Goal: Transaction & Acquisition: Purchase product/service

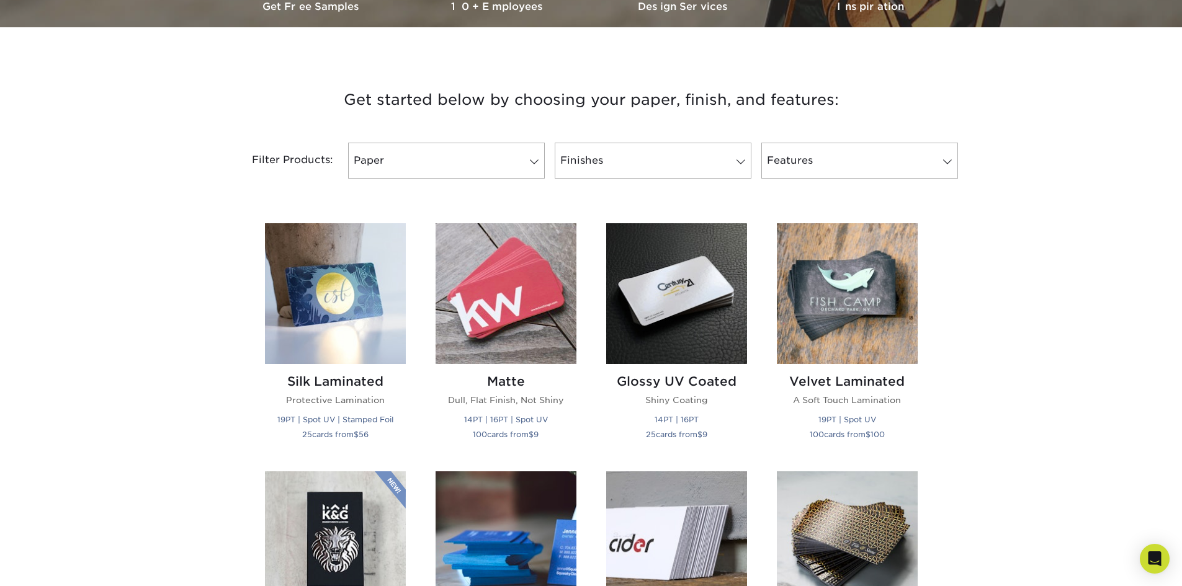
scroll to position [434, 0]
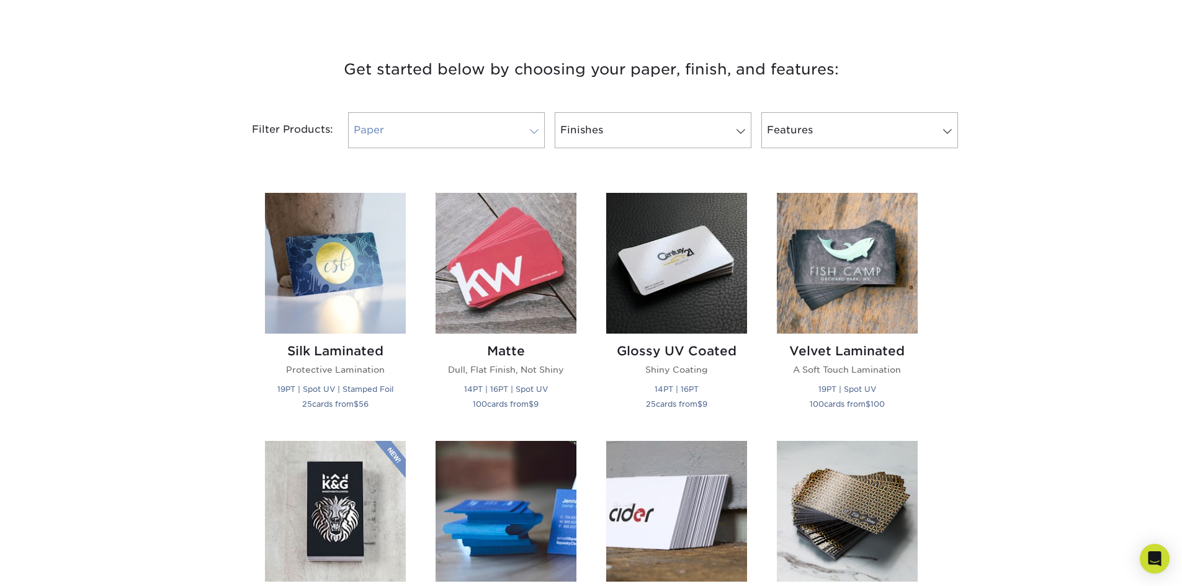
click at [497, 123] on link "Paper" at bounding box center [446, 130] width 197 height 36
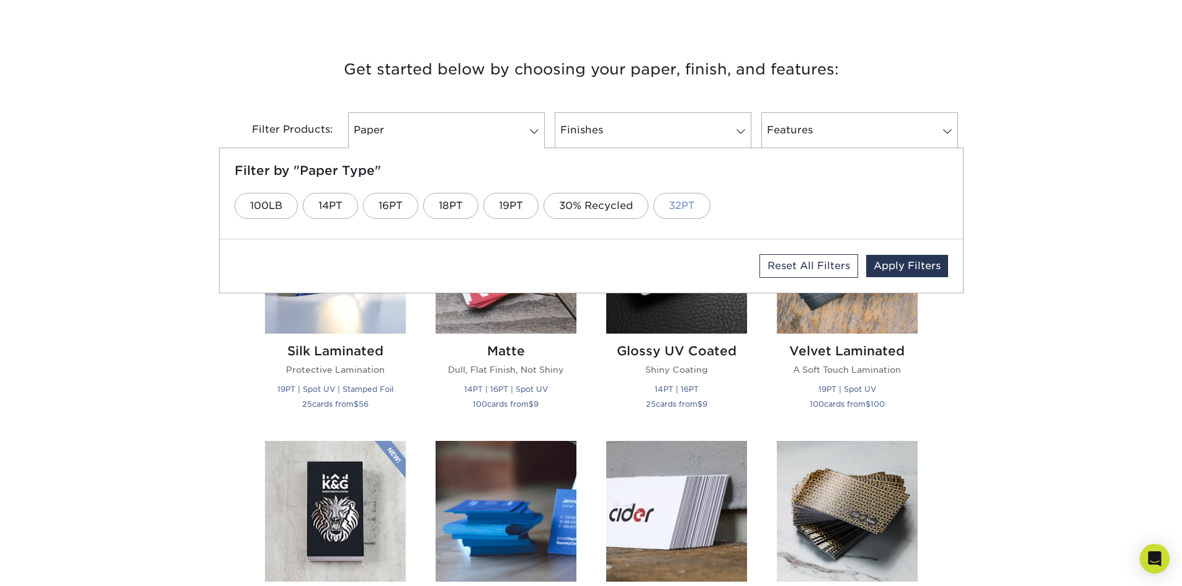
click at [680, 205] on link "32PT" at bounding box center [681, 206] width 57 height 26
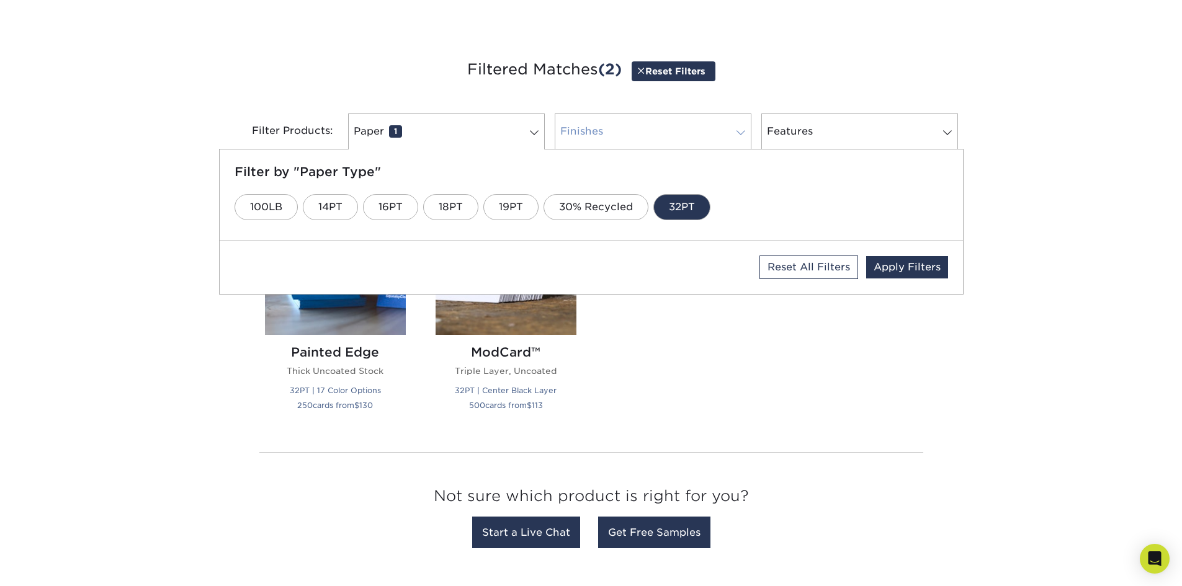
click at [666, 130] on link "Finishes 0" at bounding box center [653, 132] width 197 height 36
click at [490, 210] on link "Natural" at bounding box center [487, 207] width 70 height 26
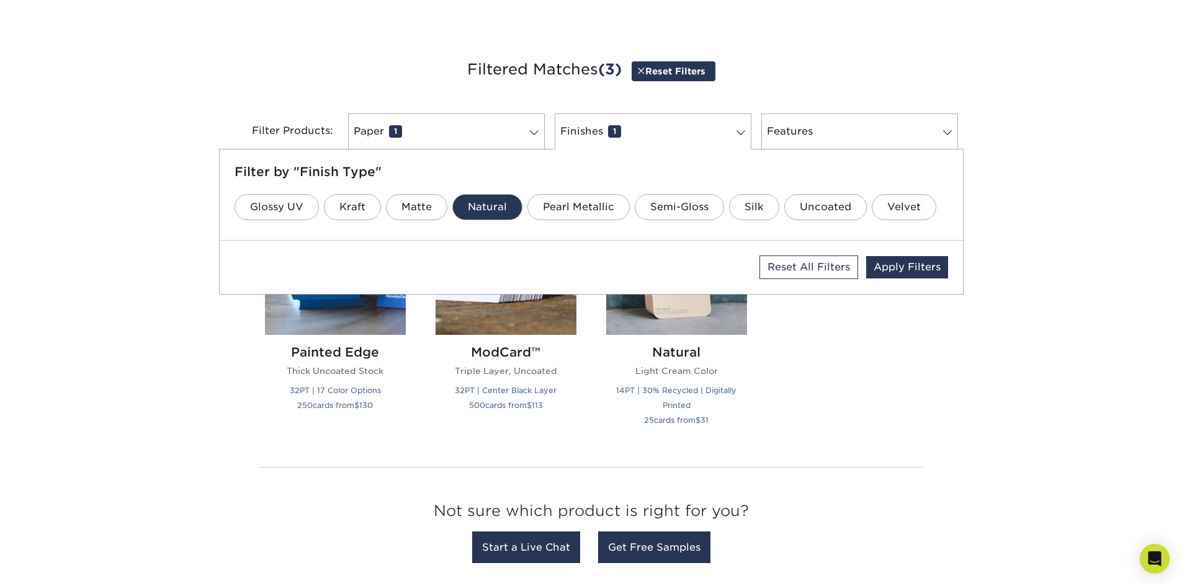
click at [493, 209] on link "Natural" at bounding box center [487, 207] width 70 height 26
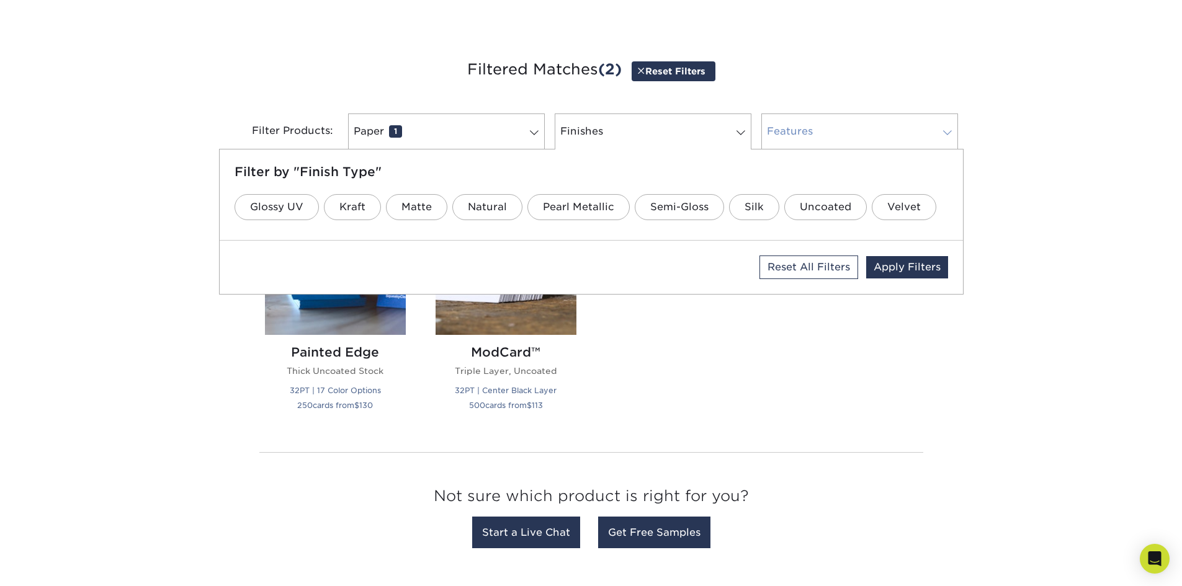
click at [818, 135] on link "Features 0" at bounding box center [859, 132] width 197 height 36
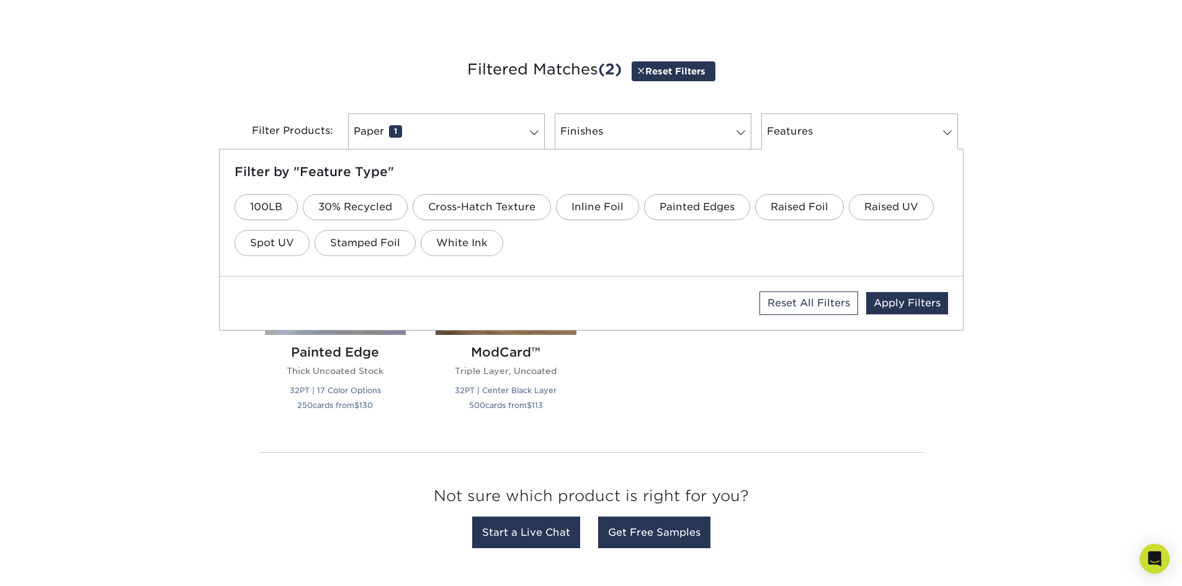
drag, startPoint x: 123, startPoint y: 330, endPoint x: 129, endPoint y: 326, distance: 6.4
click at [124, 329] on div "Get started below by choosing your paper, finish, and features: Filtered Matche…" at bounding box center [591, 306] width 1182 height 559
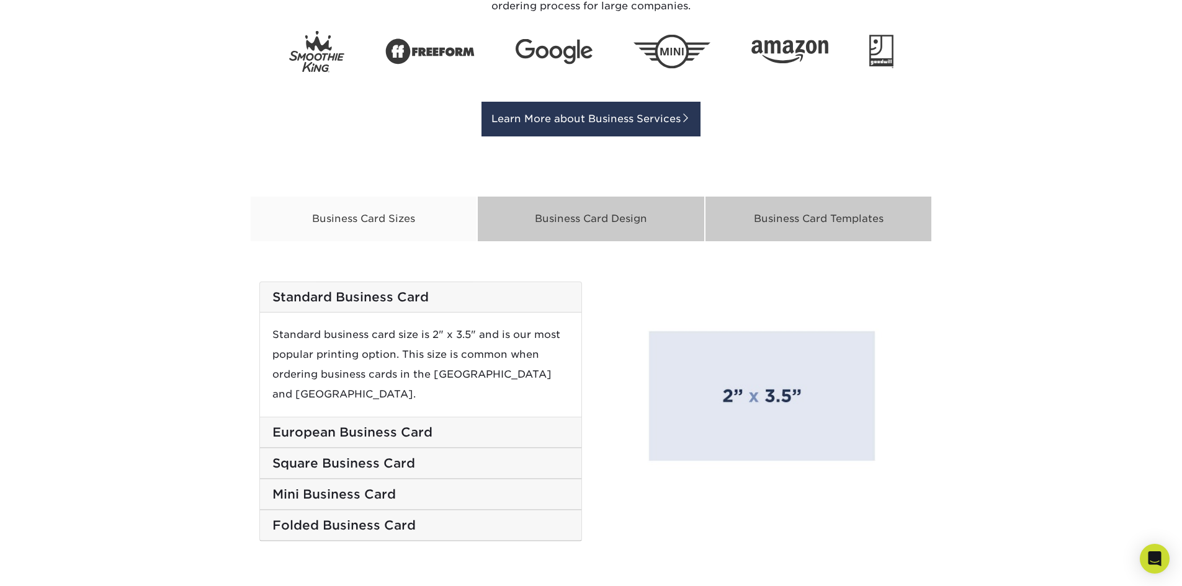
scroll to position [1117, 0]
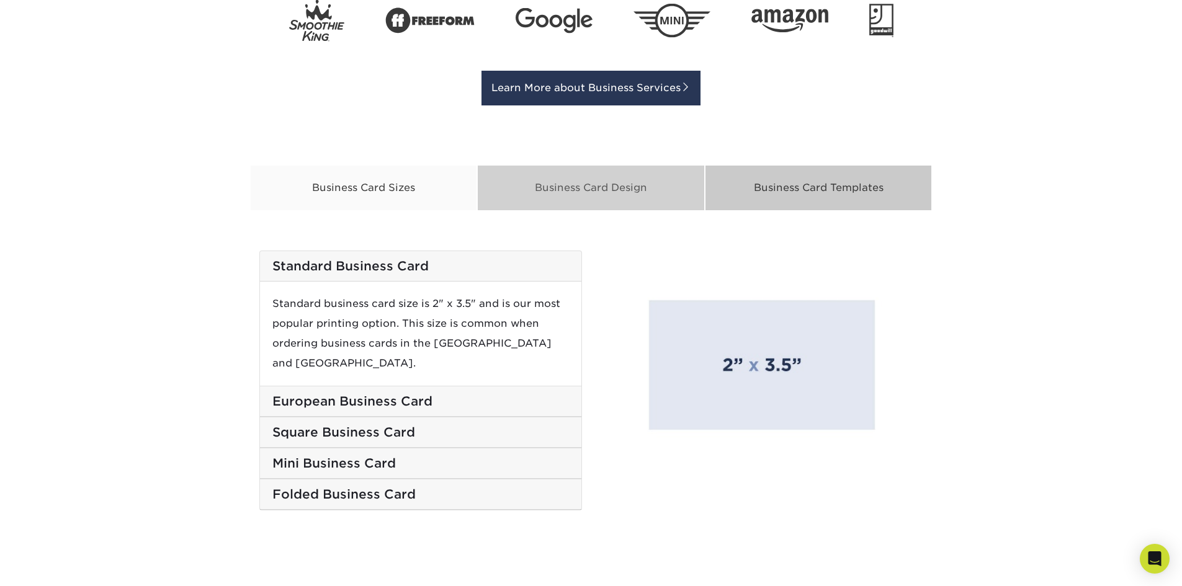
click at [611, 194] on div "Business Card Design" at bounding box center [591, 188] width 228 height 46
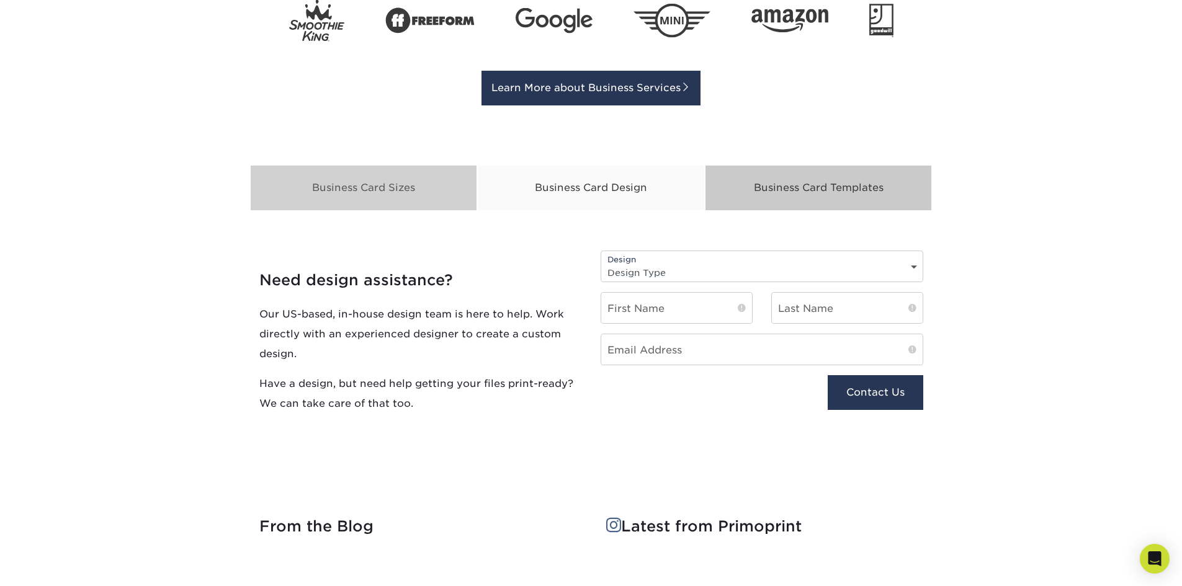
click at [376, 204] on div "Business Card Sizes" at bounding box center [364, 188] width 228 height 46
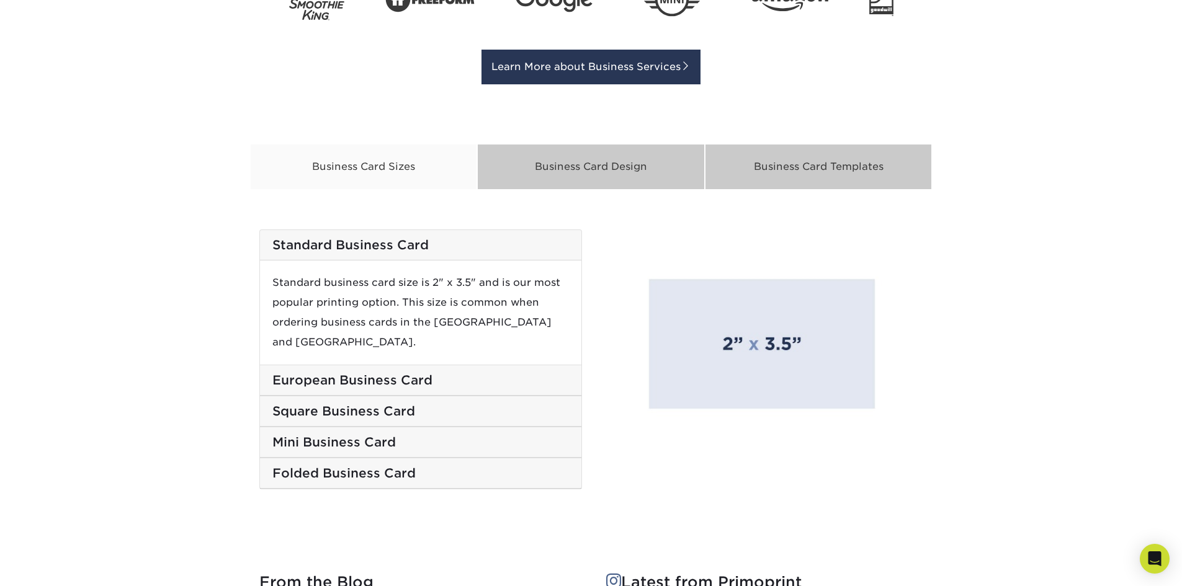
scroll to position [1179, 0]
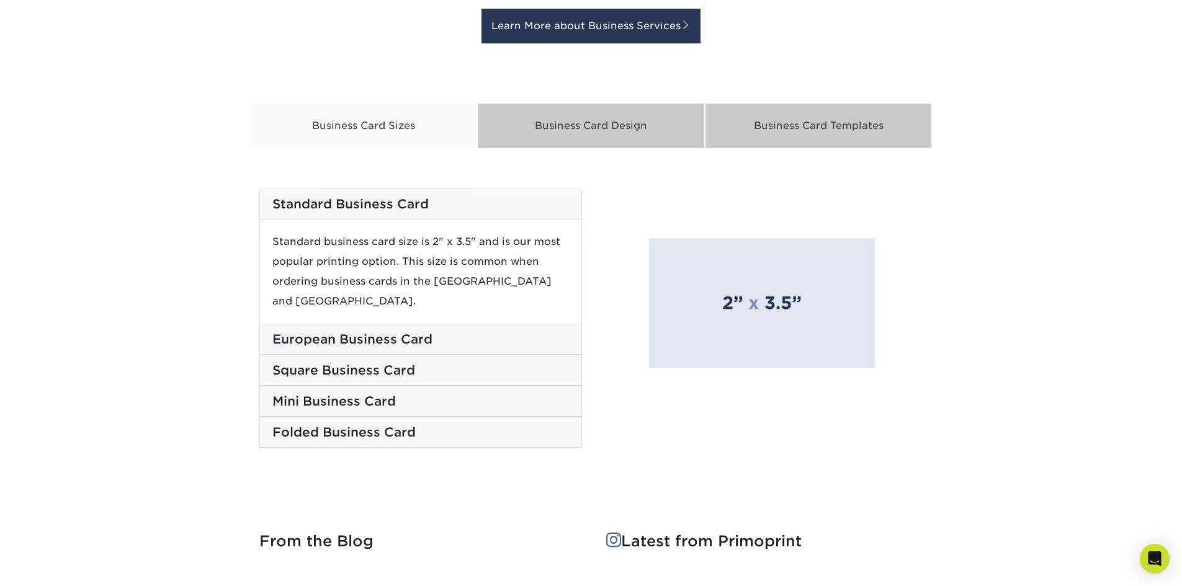
click at [409, 425] on h5 "Folded Business Card" at bounding box center [420, 432] width 297 height 15
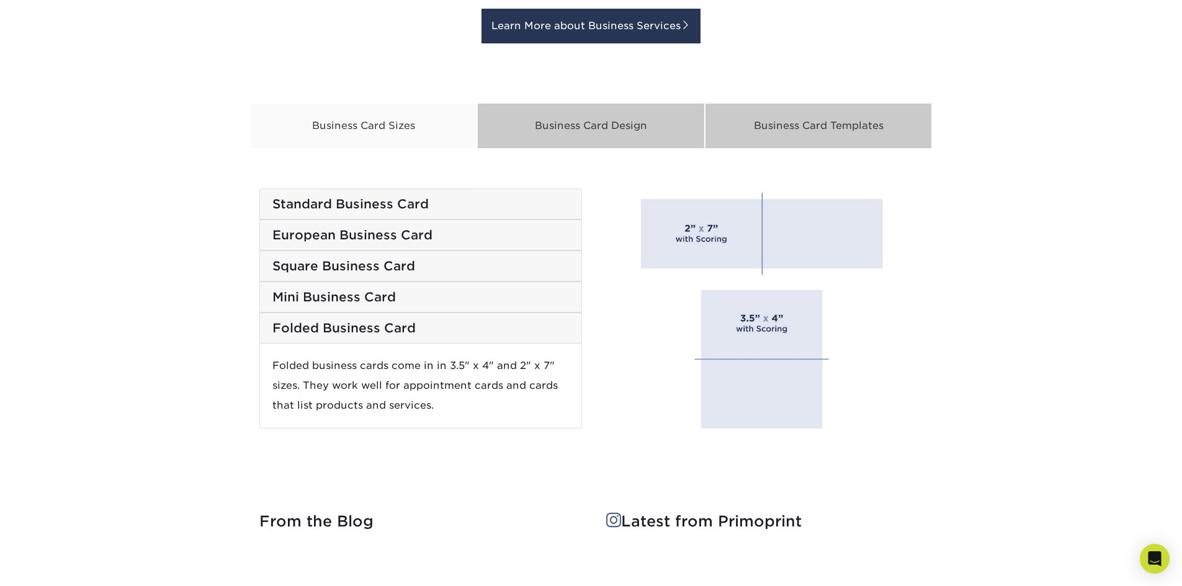
click at [397, 303] on h5 "Mini Business Card" at bounding box center [420, 297] width 297 height 15
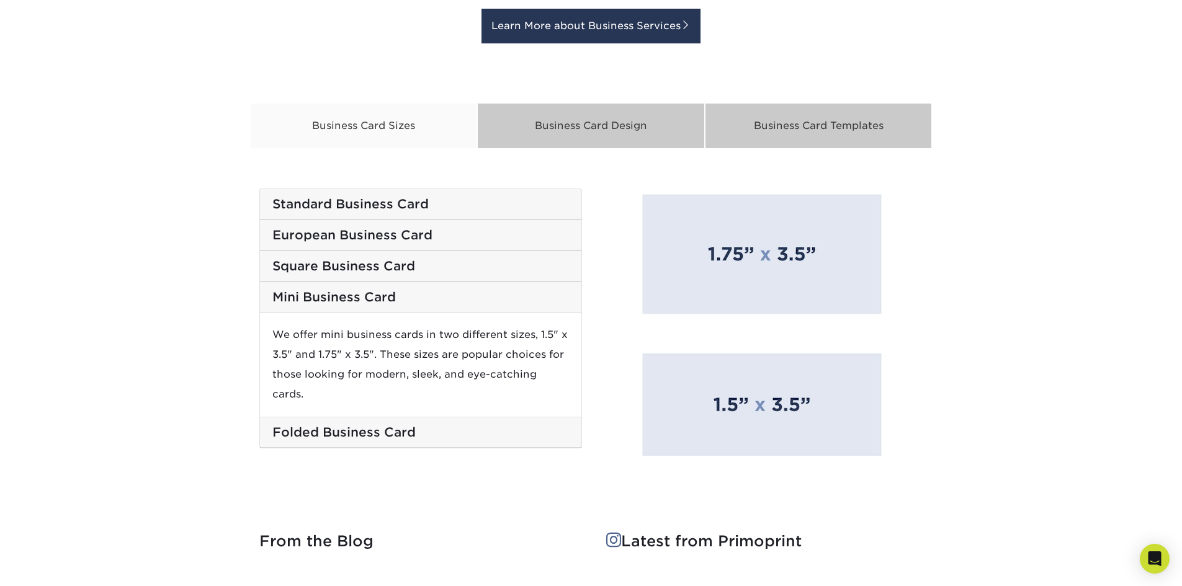
click at [413, 269] on h5 "Square Business Card" at bounding box center [420, 266] width 297 height 15
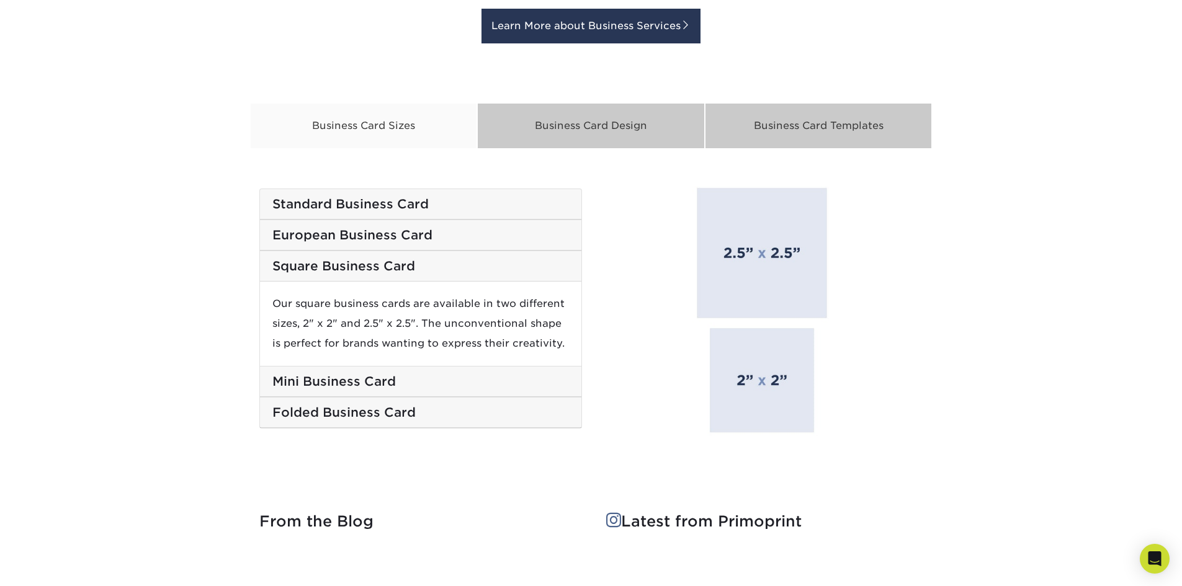
click at [421, 240] on h5 "European Business Card" at bounding box center [420, 235] width 297 height 15
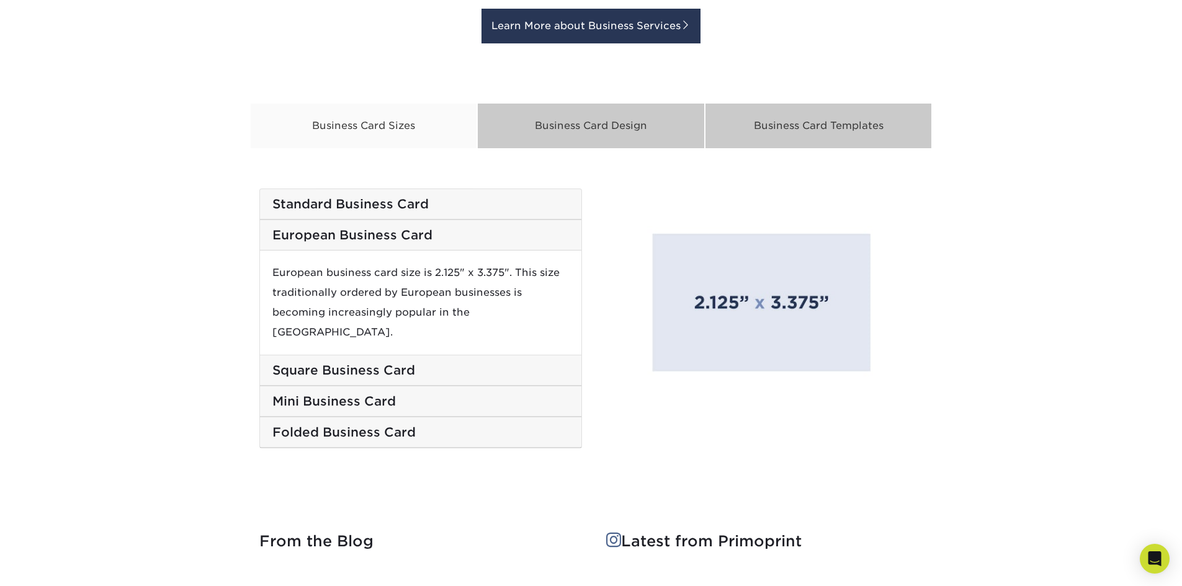
click at [431, 206] on h5 "Standard Business Card" at bounding box center [420, 204] width 297 height 15
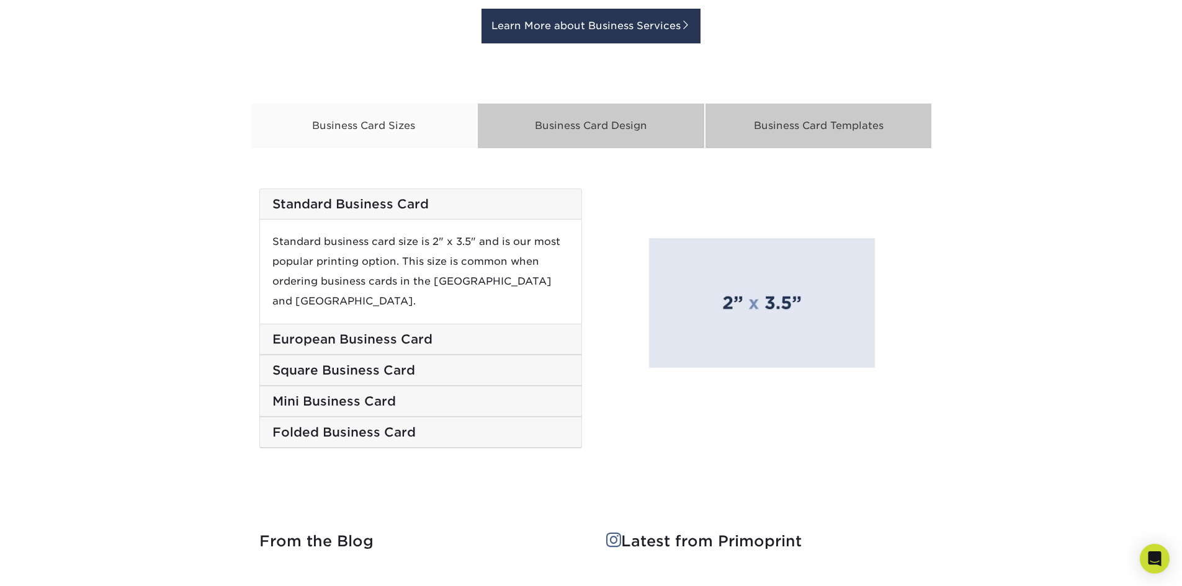
click at [410, 332] on h5 "European Business Card" at bounding box center [420, 339] width 297 height 15
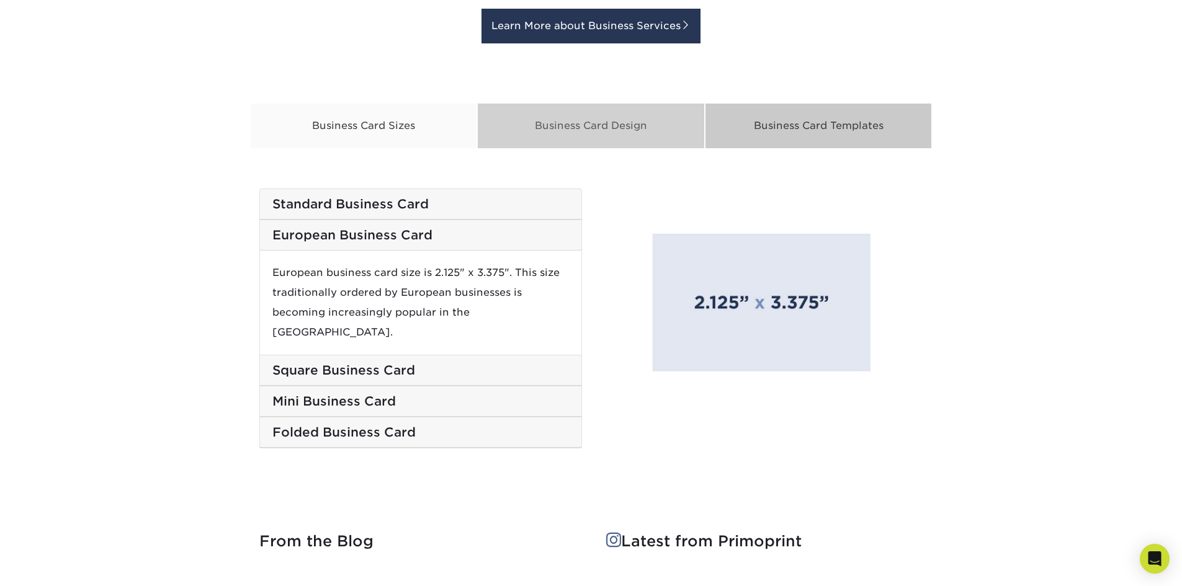
click at [626, 140] on div "Business Card Design" at bounding box center [591, 126] width 228 height 46
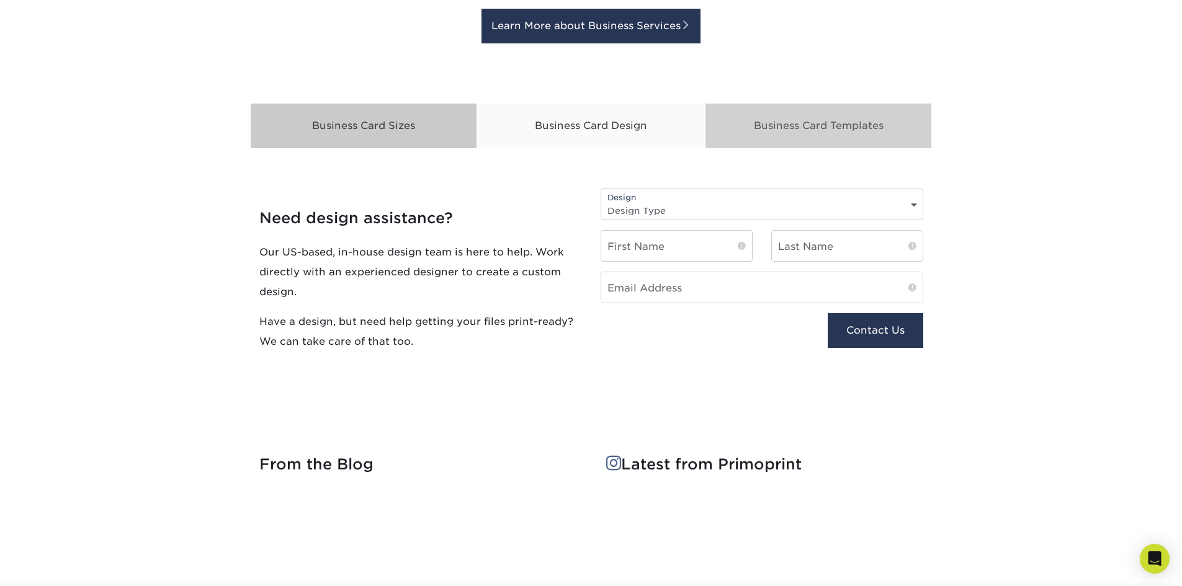
click at [801, 120] on div "Business Card Templates" at bounding box center [819, 126] width 228 height 46
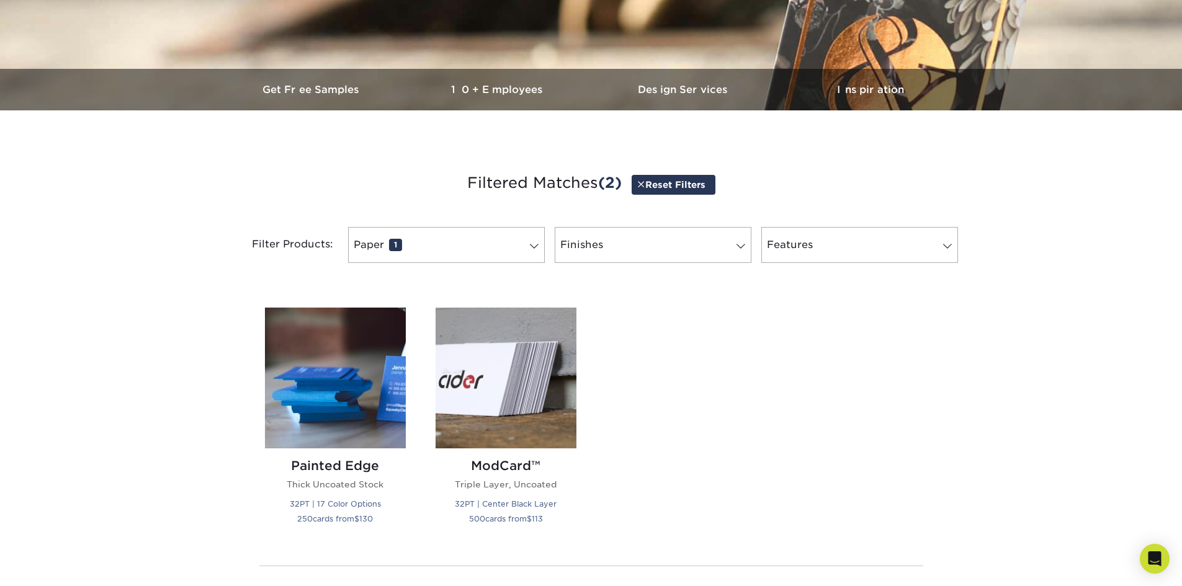
scroll to position [297, 0]
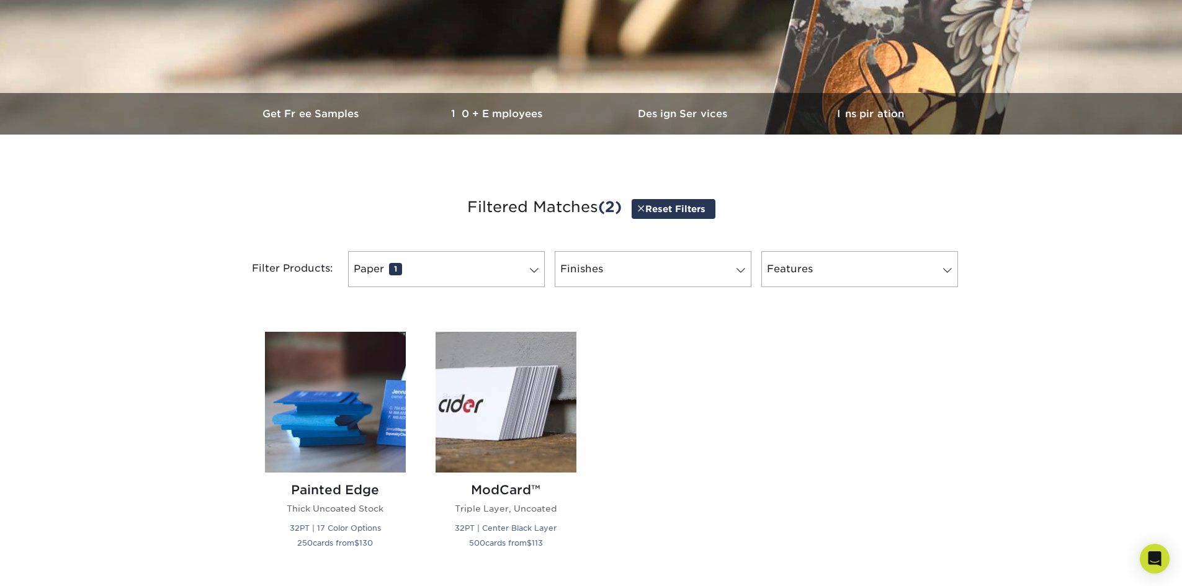
click at [678, 212] on link "Reset Filters" at bounding box center [674, 208] width 84 height 19
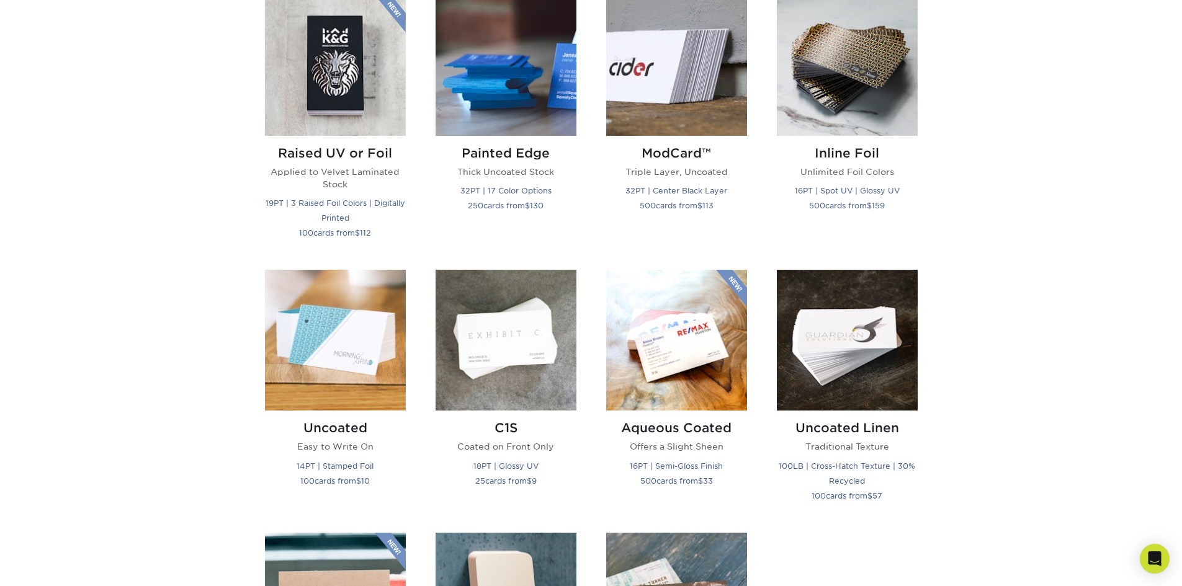
scroll to position [855, 0]
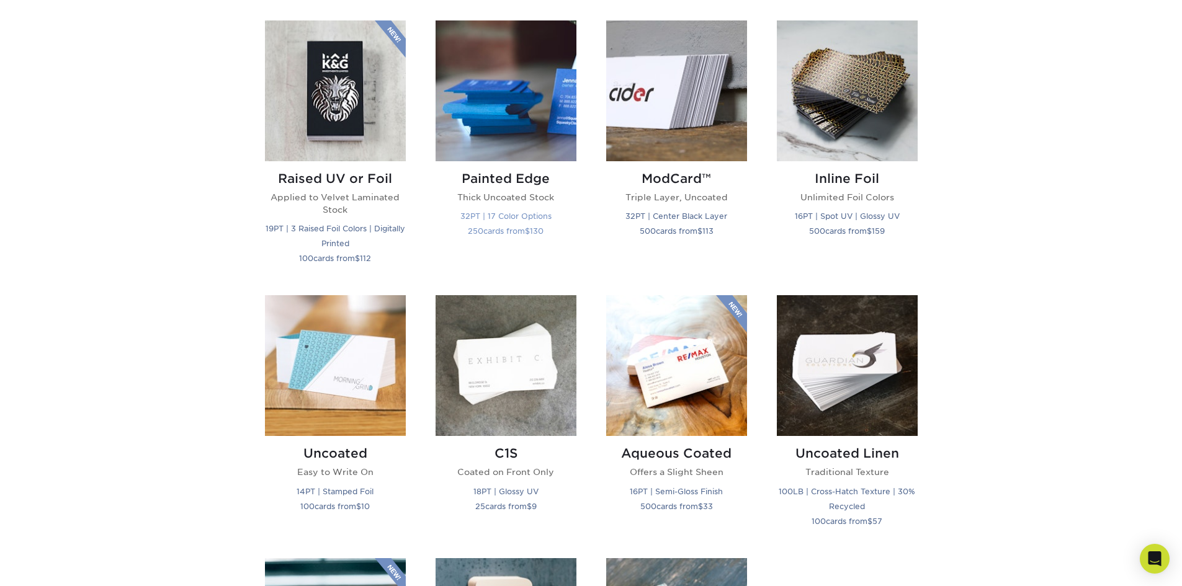
click at [495, 138] on img at bounding box center [506, 90] width 141 height 141
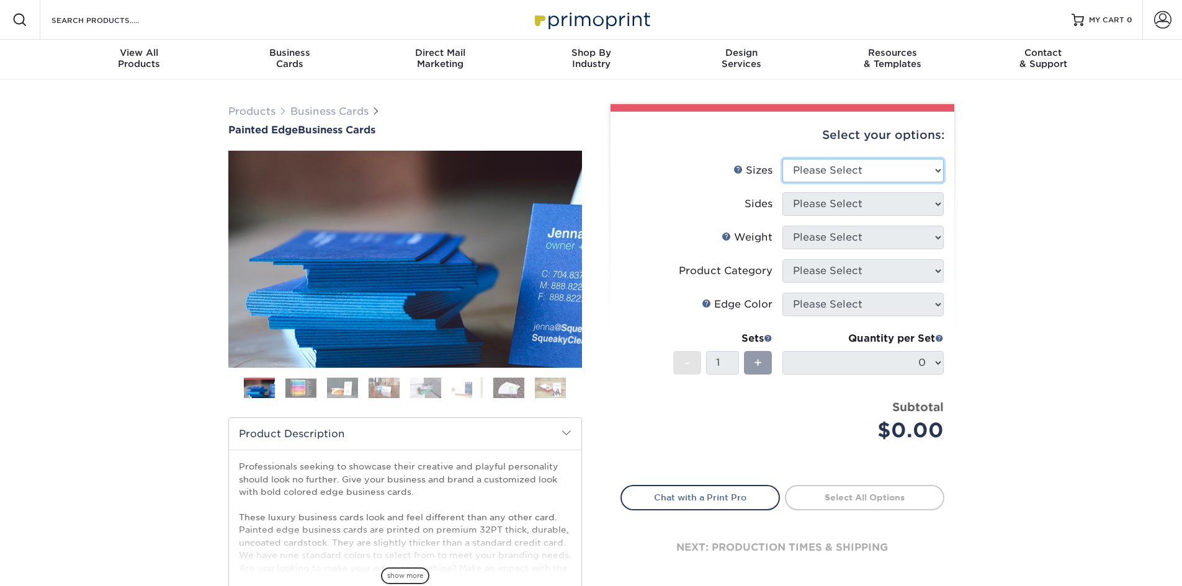
click at [832, 173] on select "Please Select 2" x 3.5" - Standard 2.125" x 3.375" - European 2.5" x 2.5" - Squ…" at bounding box center [863, 171] width 161 height 24
select select "2.00x3.50"
click at [783, 159] on select "Please Select 2" x 3.5" - Standard 2.125" x 3.375" - European 2.5" x 2.5" - Squ…" at bounding box center [863, 171] width 161 height 24
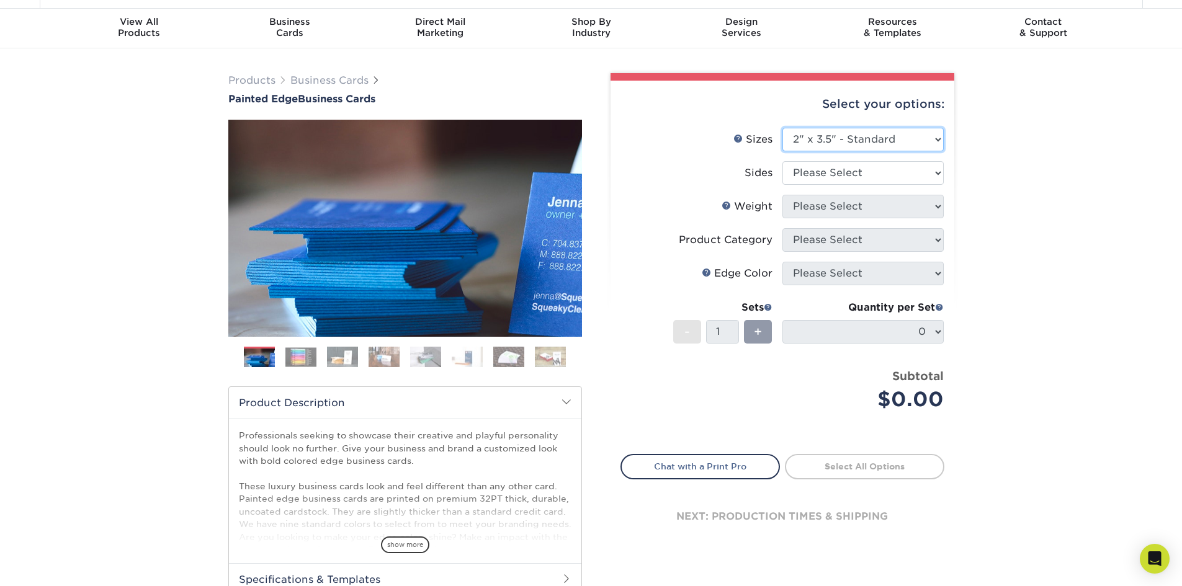
scroll to position [62, 0]
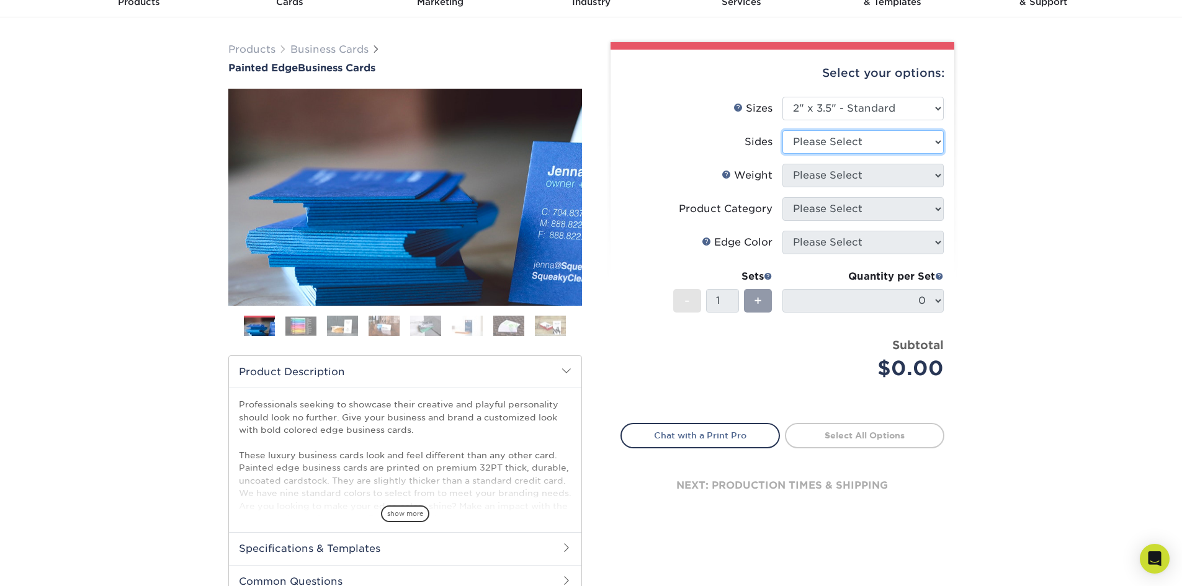
click at [878, 146] on select "Please Select Print Both Sides Print Front Only" at bounding box center [863, 142] width 161 height 24
select select "13abbda7-1d64-4f25-8bb2-c179b224825d"
click at [783, 130] on select "Please Select Print Both Sides Print Front Only" at bounding box center [863, 142] width 161 height 24
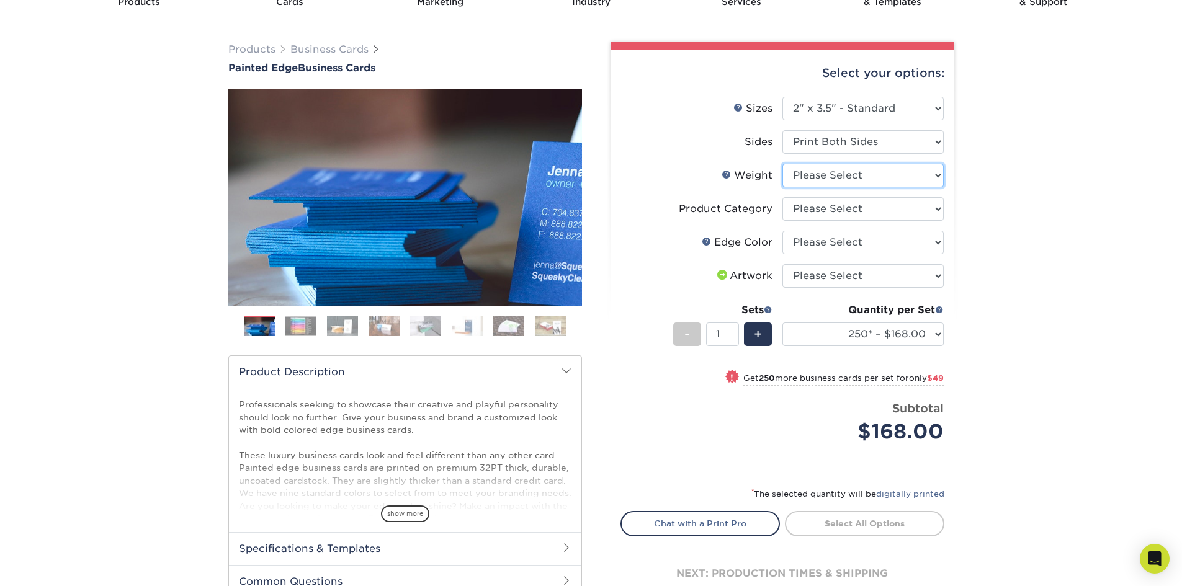
click at [920, 183] on select "Please Select 32PTUC" at bounding box center [863, 176] width 161 height 24
select select "32PTUC"
click at [783, 164] on select "Please Select 32PTUC" at bounding box center [863, 176] width 161 height 24
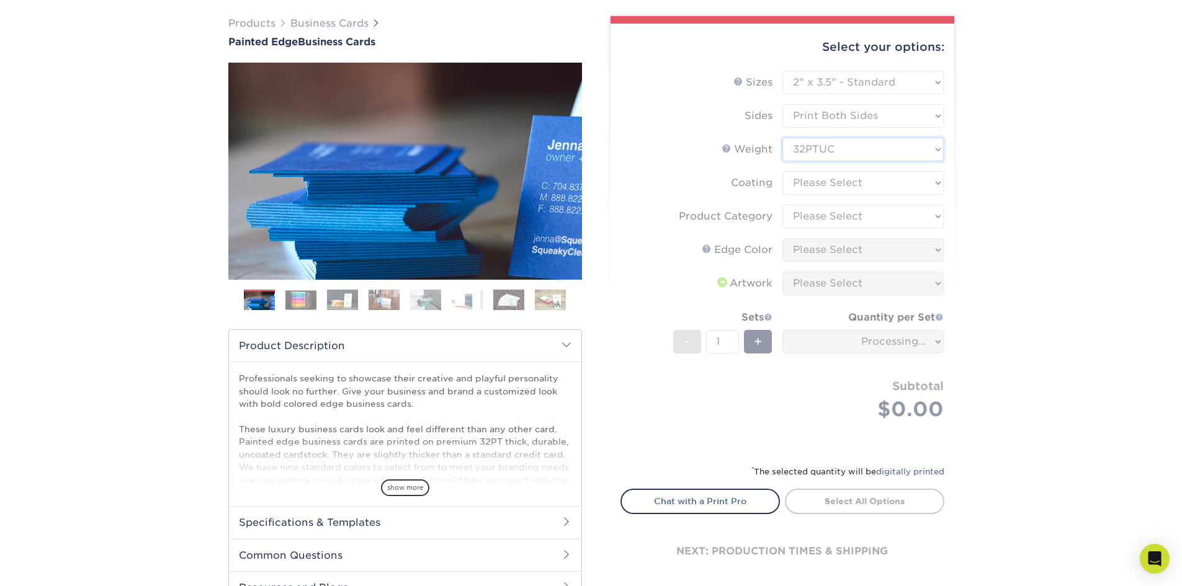
scroll to position [124, 0]
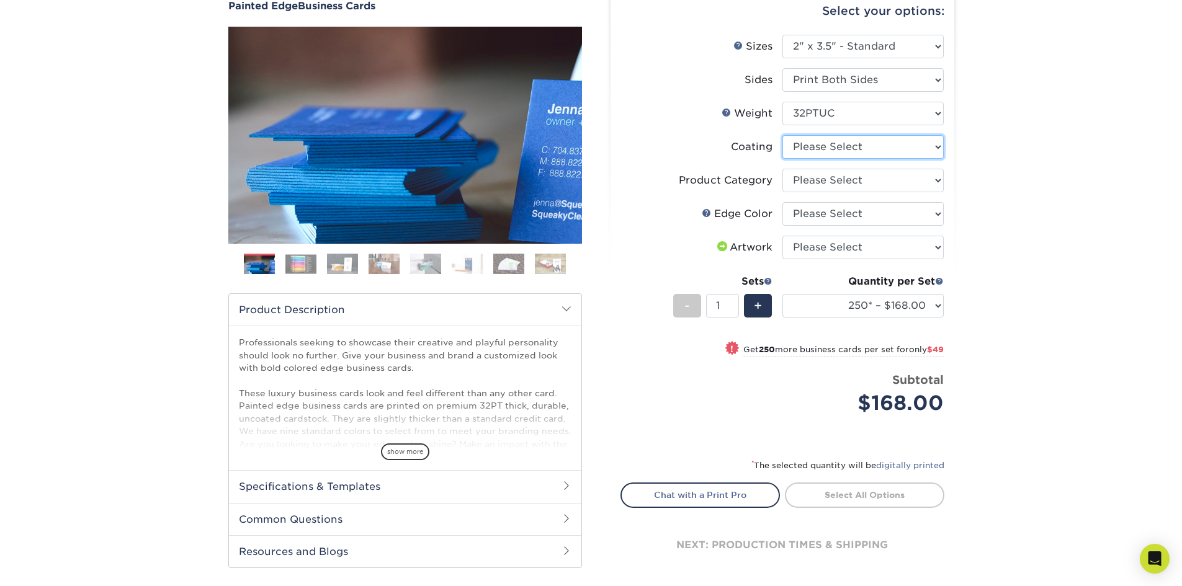
click at [911, 148] on select at bounding box center [863, 147] width 161 height 24
click at [642, 150] on label "Coating" at bounding box center [701, 147] width 161 height 24
click at [882, 186] on select "Please Select Business Cards" at bounding box center [863, 181] width 161 height 24
select select "3b5148f1-0588-4f88-a218-97bcfdce65c1"
click at [783, 169] on select "Please Select Business Cards" at bounding box center [863, 181] width 161 height 24
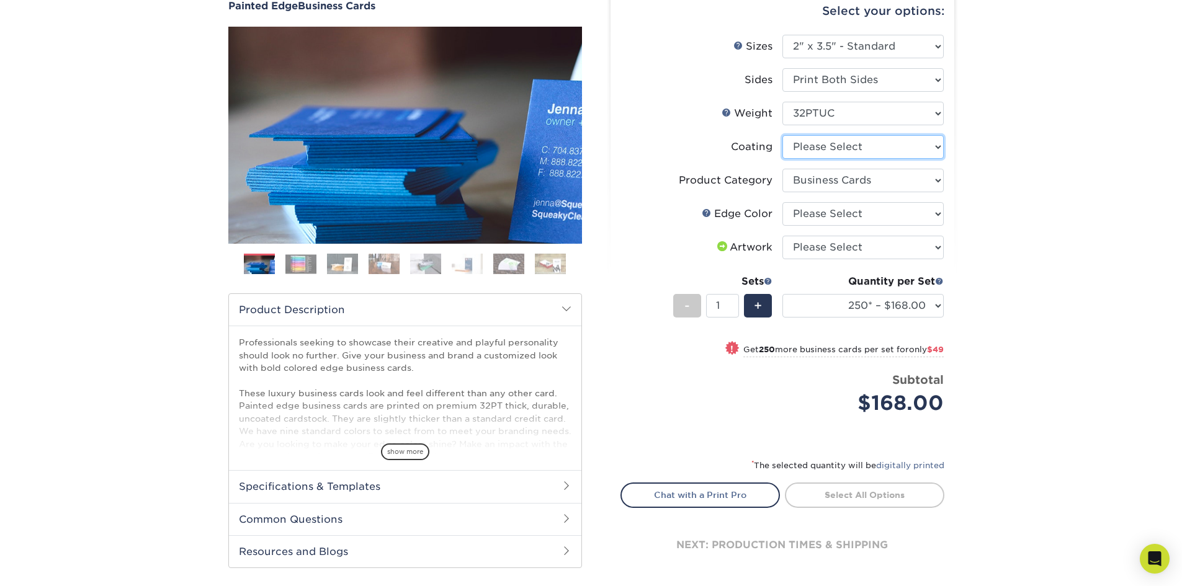
click at [864, 155] on select at bounding box center [863, 147] width 161 height 24
select select "3e7618de-abca-4bda-9f97-8b9129e913d8"
click at [783, 135] on select at bounding box center [863, 147] width 161 height 24
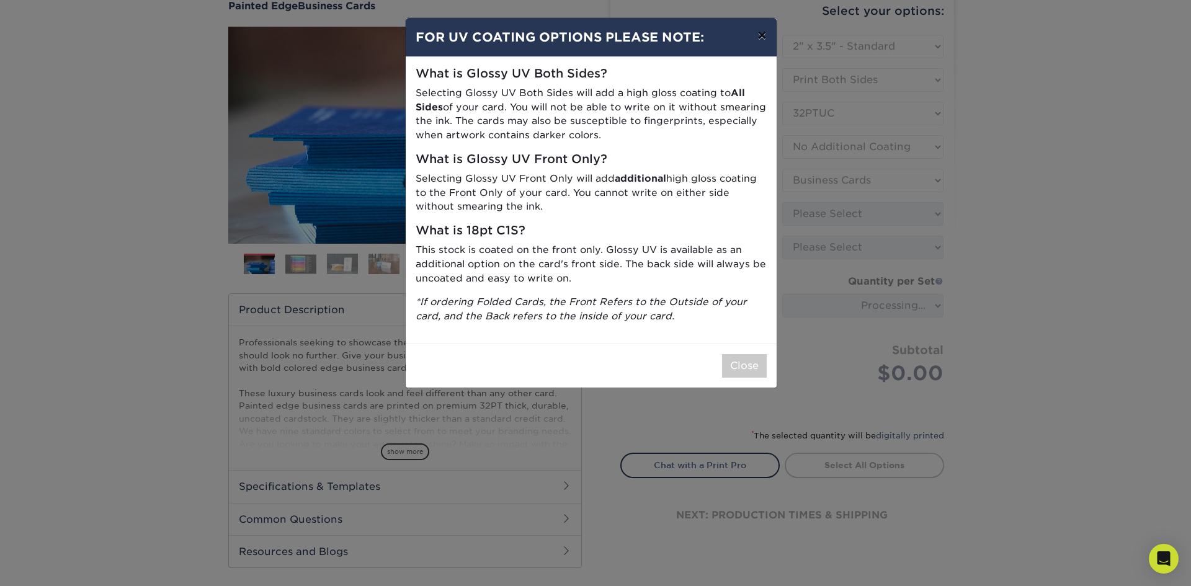
drag, startPoint x: 764, startPoint y: 38, endPoint x: 772, endPoint y: 50, distance: 13.8
click at [766, 40] on button "×" at bounding box center [762, 35] width 29 height 35
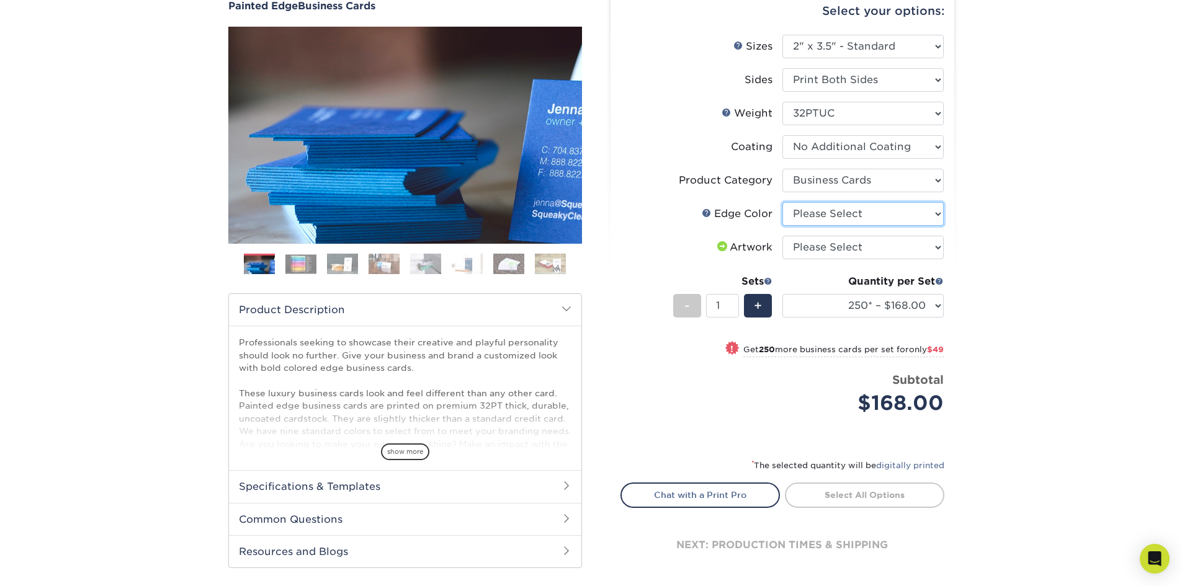
click at [858, 218] on select "Please Select Charcoal Black Brown Blue Pearlescent Blue Pearlescent Gold Pearl…" at bounding box center [863, 214] width 161 height 24
select select "1d2dc4a6-caa7-4e97-9ffb-823980241cde"
click at [783, 202] on select "Please Select Charcoal Black Brown Blue Pearlescent Blue Pearlescent Gold Pearl…" at bounding box center [863, 214] width 161 height 24
click at [905, 246] on select "Please Select I will upload files I need a design - $100" at bounding box center [863, 248] width 161 height 24
select select "upload"
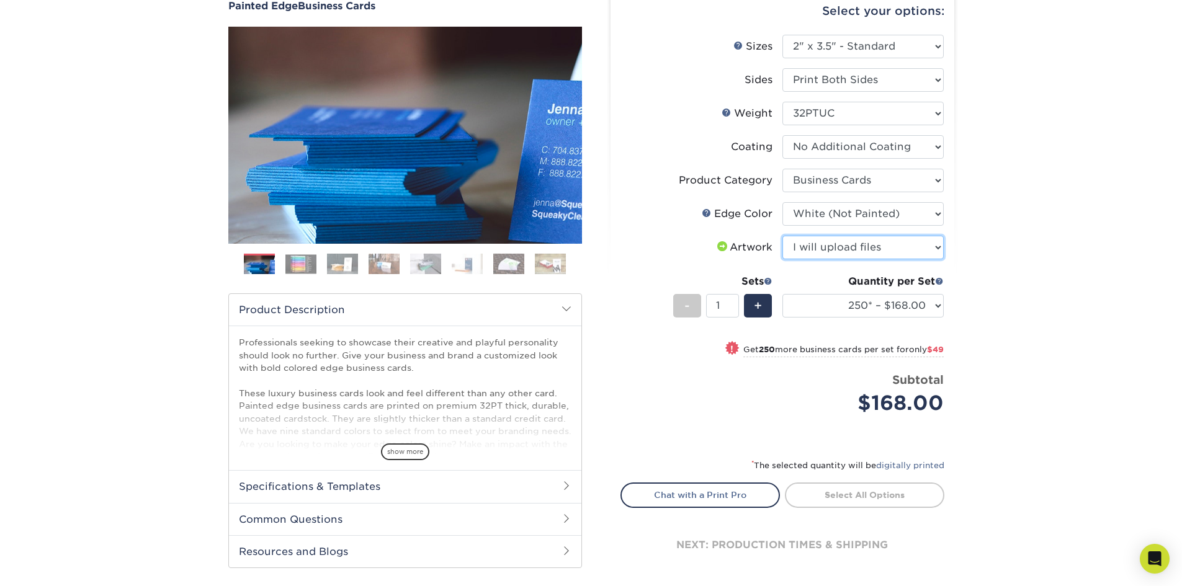
click at [783, 236] on select "Please Select I will upload files I need a design - $100" at bounding box center [863, 248] width 161 height 24
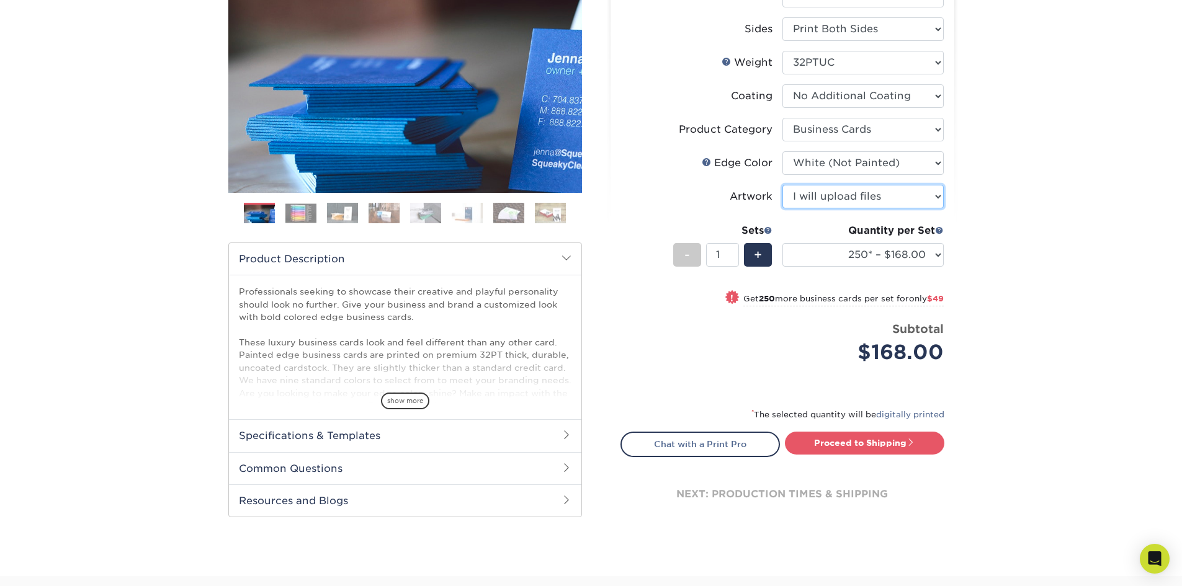
scroll to position [186, 0]
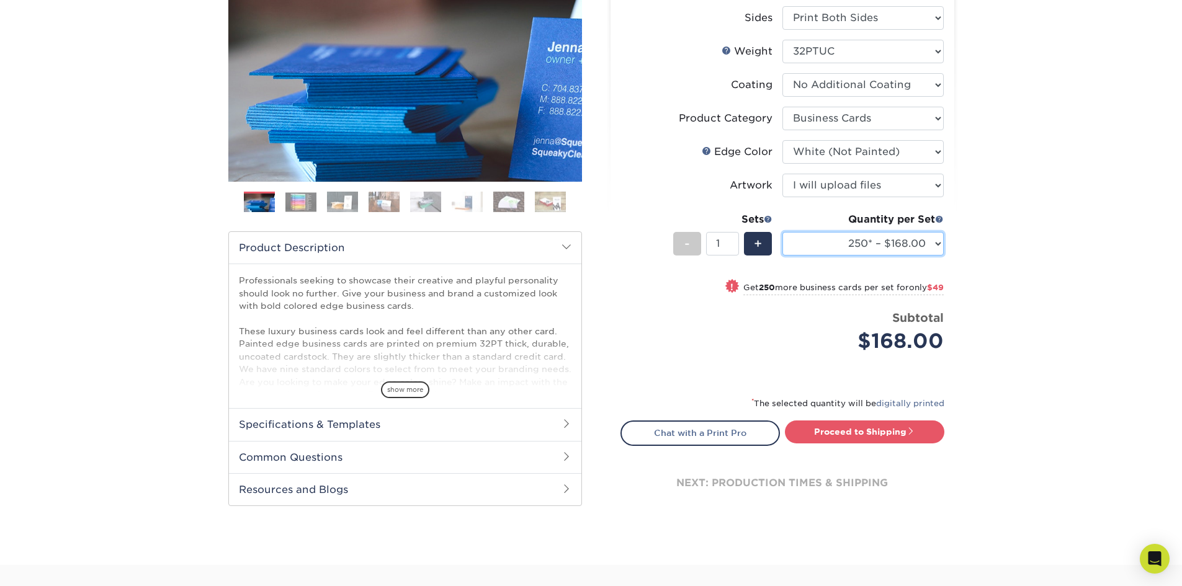
click at [934, 251] on select "250* – $168.00 500* – $217.00 1000* – $339.00" at bounding box center [863, 244] width 161 height 24
click at [783, 232] on select "250* – $168.00 500* – $217.00 1000* – $339.00" at bounding box center [863, 244] width 161 height 24
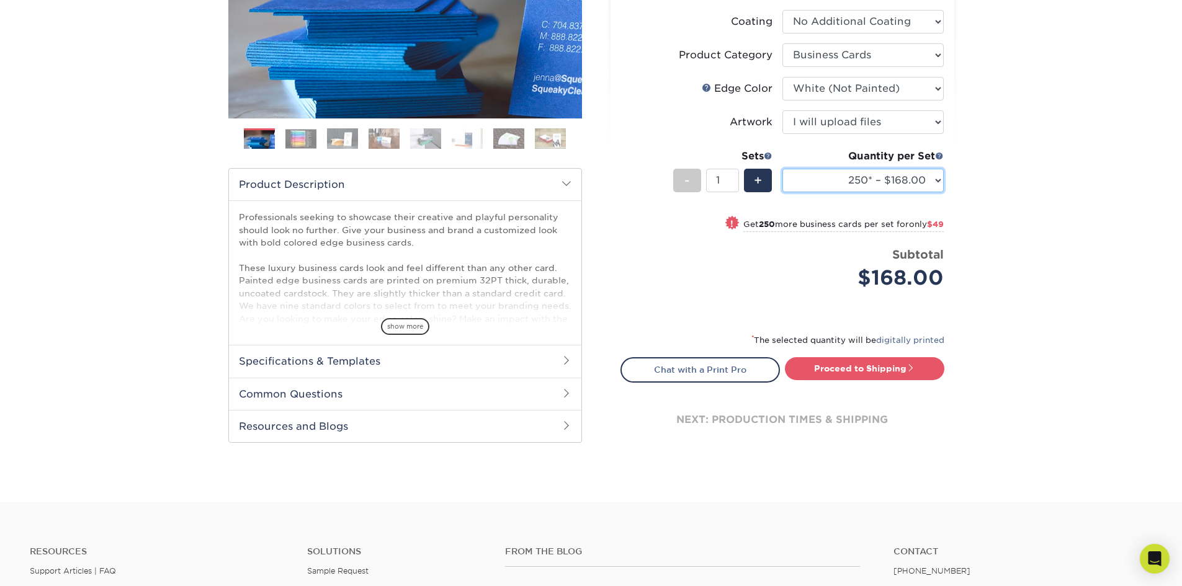
scroll to position [248, 0]
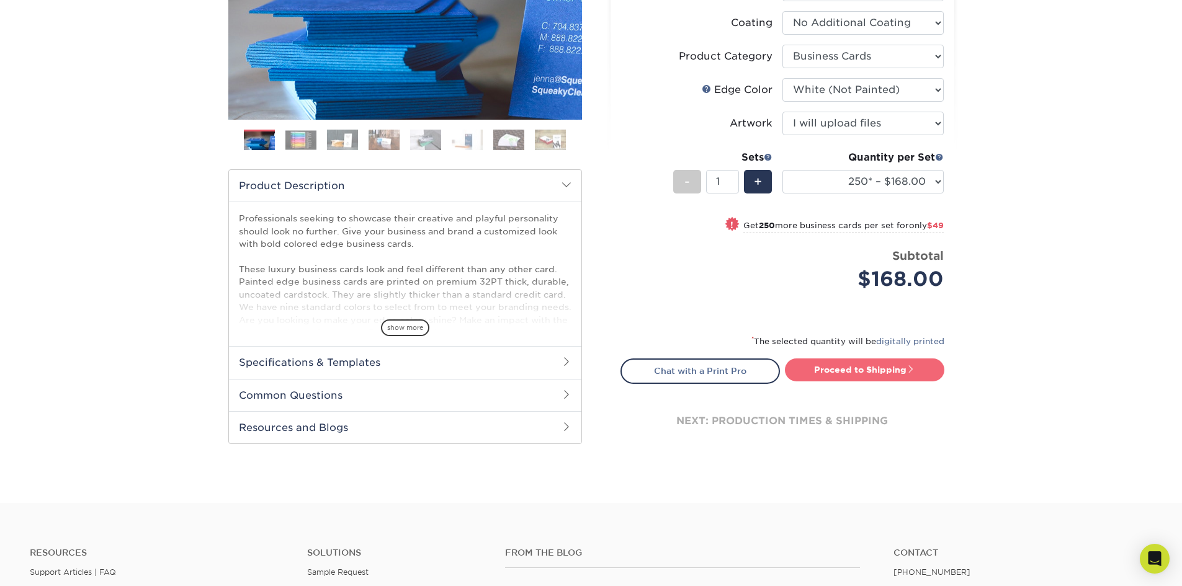
click at [862, 373] on link "Proceed to Shipping" at bounding box center [864, 370] width 159 height 22
type input "Set 1"
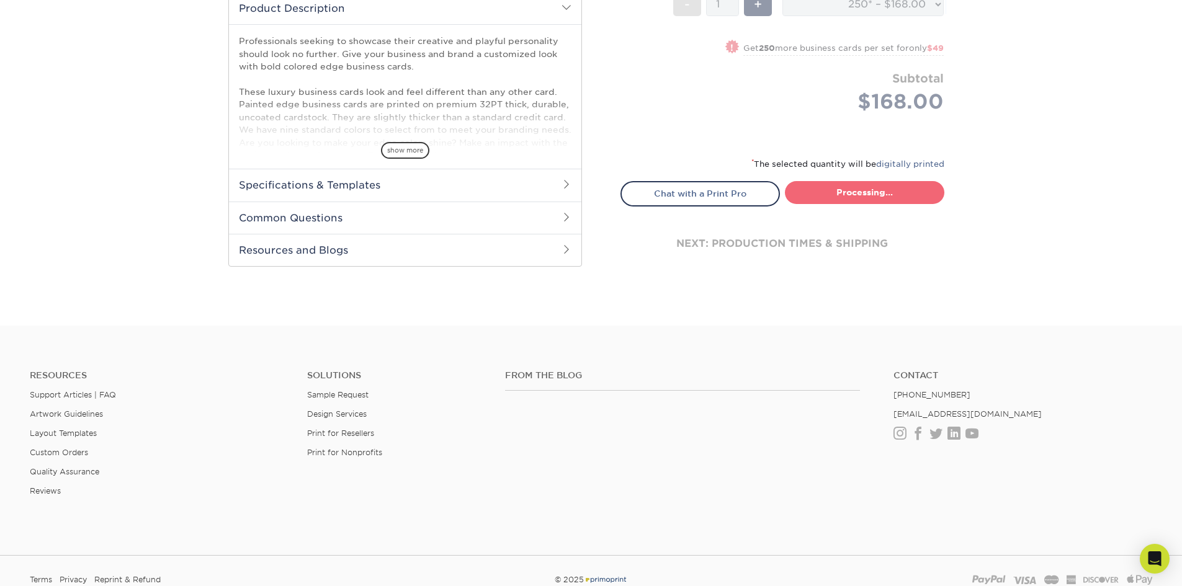
select select "b1d50ed3-fc81-464d-a1d8-d1915fbce704"
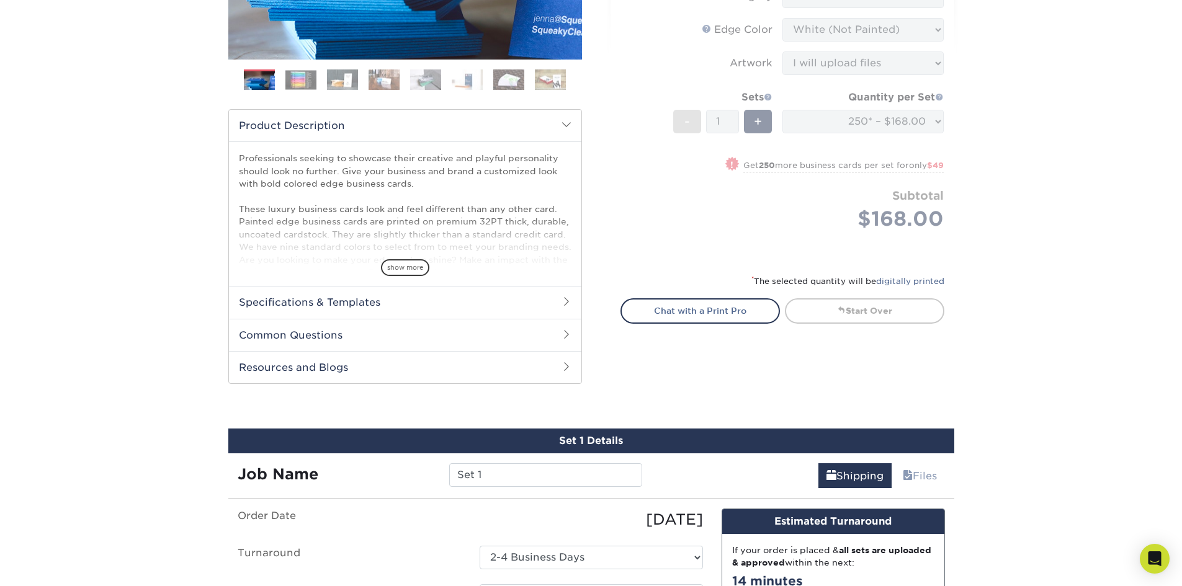
scroll to position [310, 0]
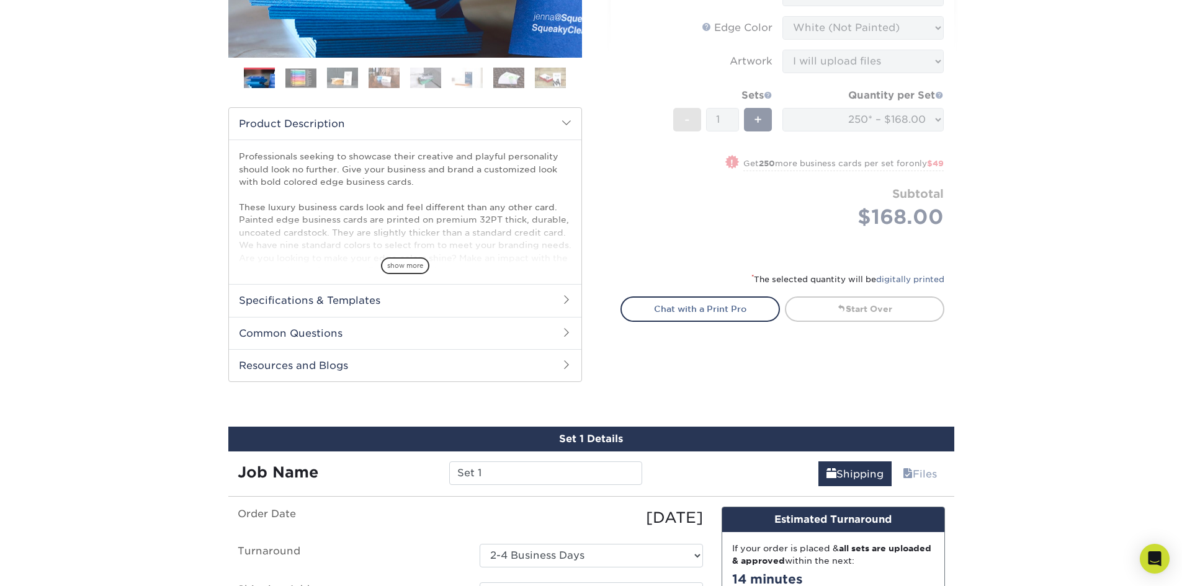
click at [402, 308] on h2 "Specifications & Templates" at bounding box center [405, 300] width 352 height 32
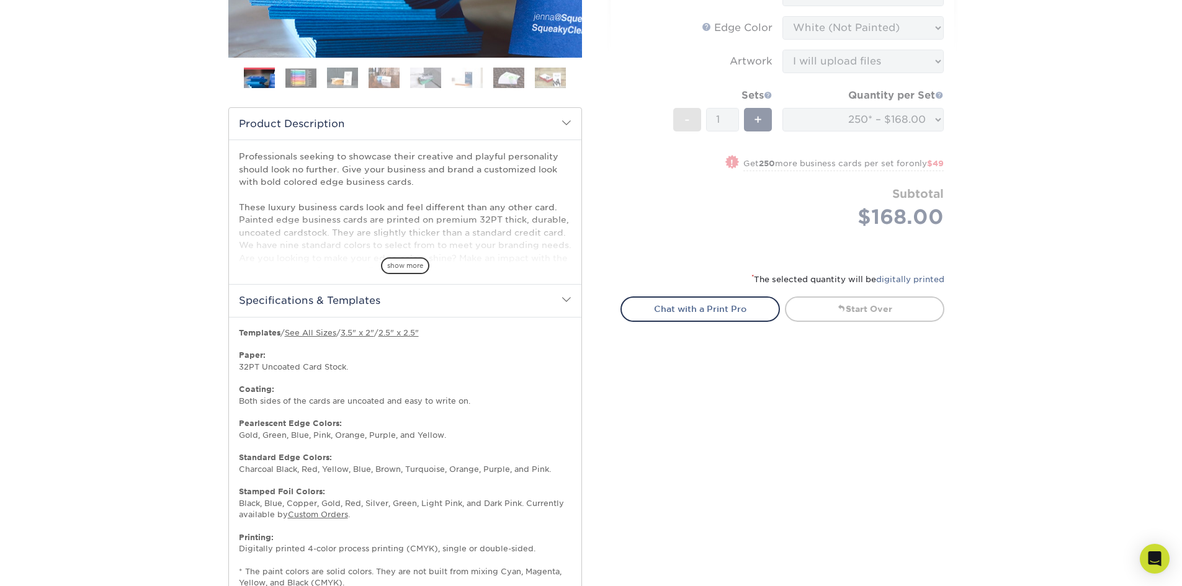
scroll to position [372, 0]
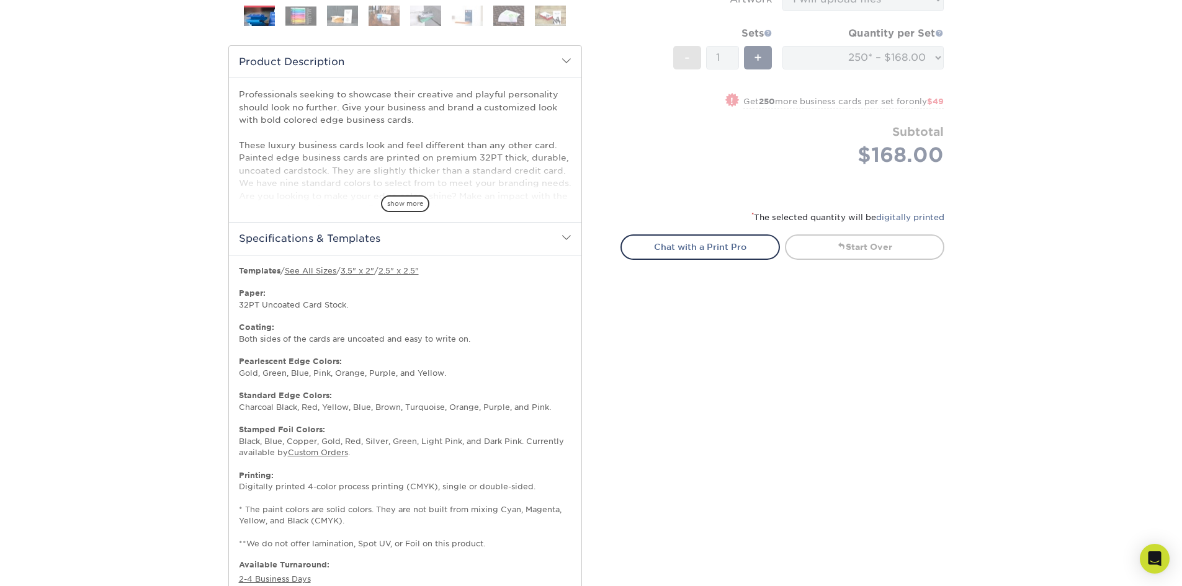
click at [477, 253] on h2 "Specifications & Templates" at bounding box center [405, 238] width 352 height 32
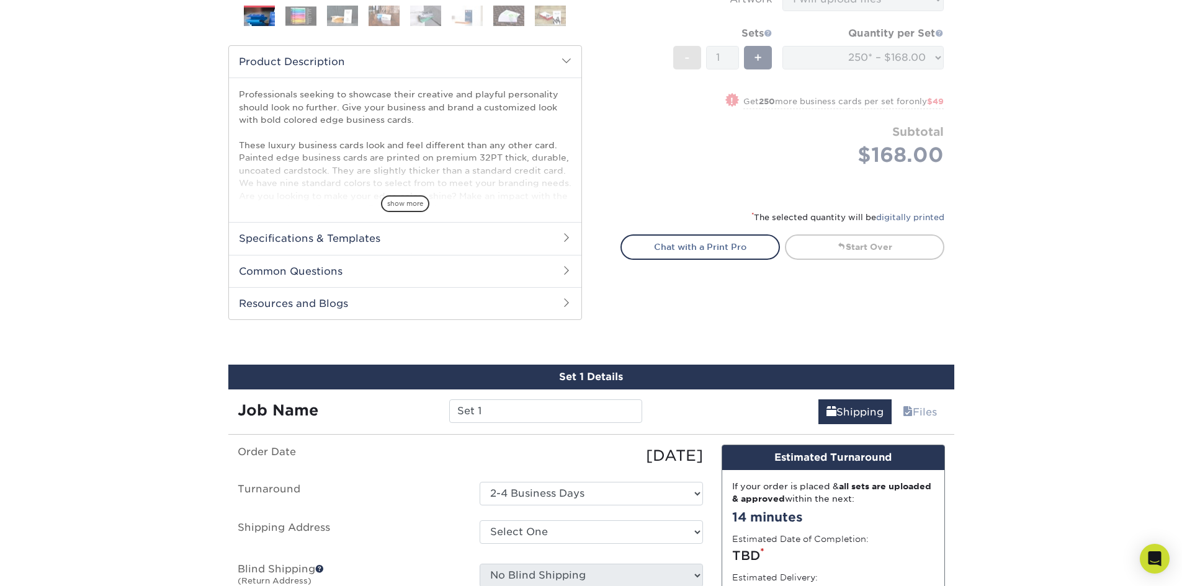
click at [495, 57] on h2 "Product Description" at bounding box center [405, 62] width 352 height 32
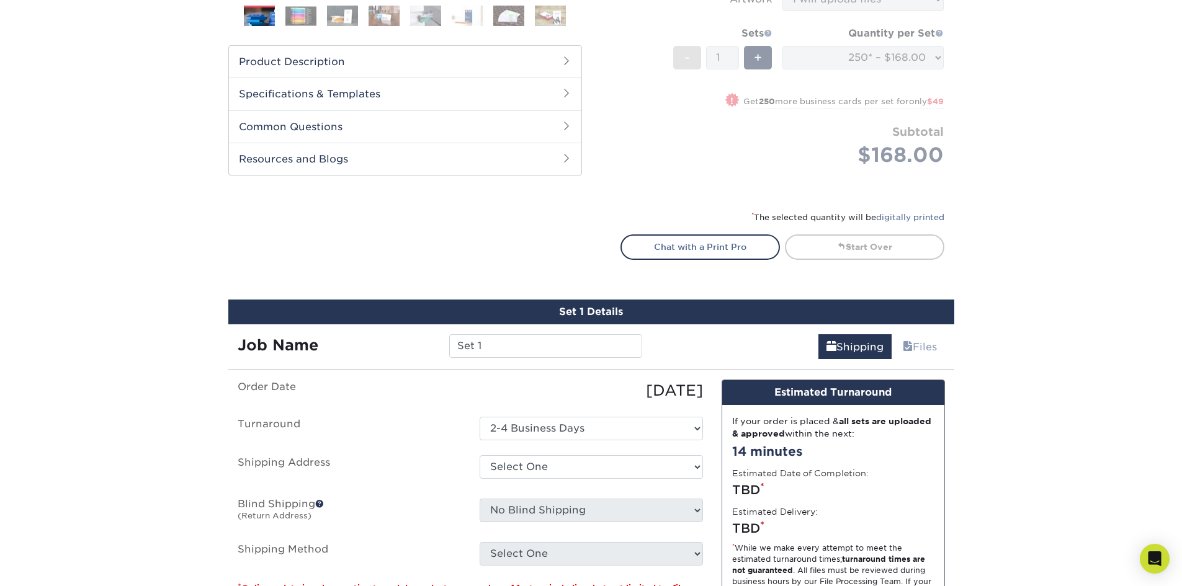
click at [446, 164] on h2 "Resources and Blogs" at bounding box center [405, 159] width 352 height 32
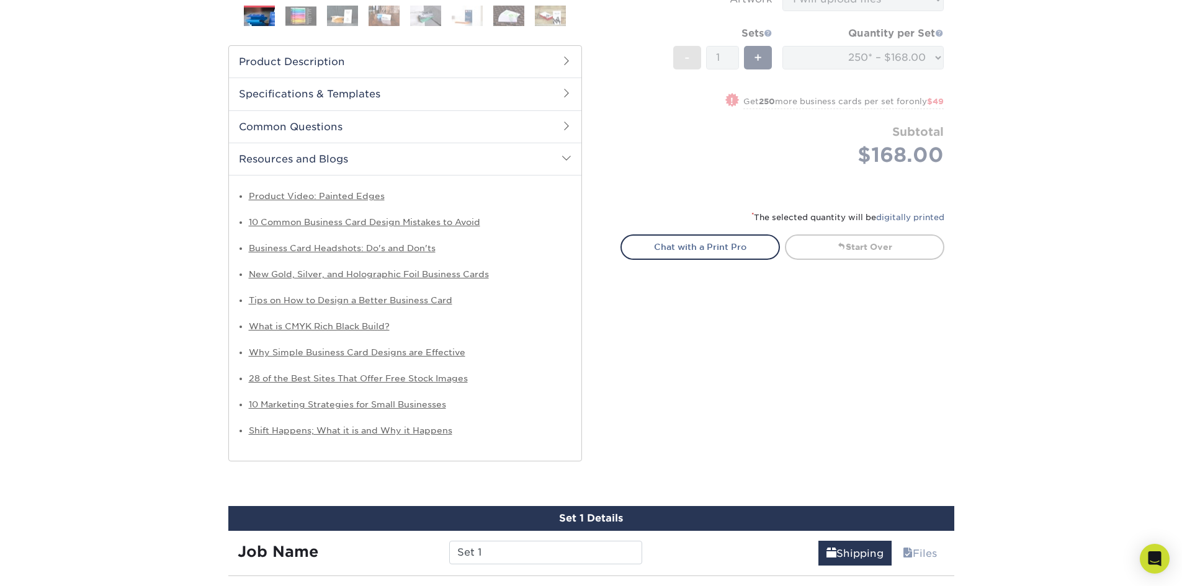
click at [446, 165] on h2 "Resources and Blogs" at bounding box center [405, 159] width 352 height 32
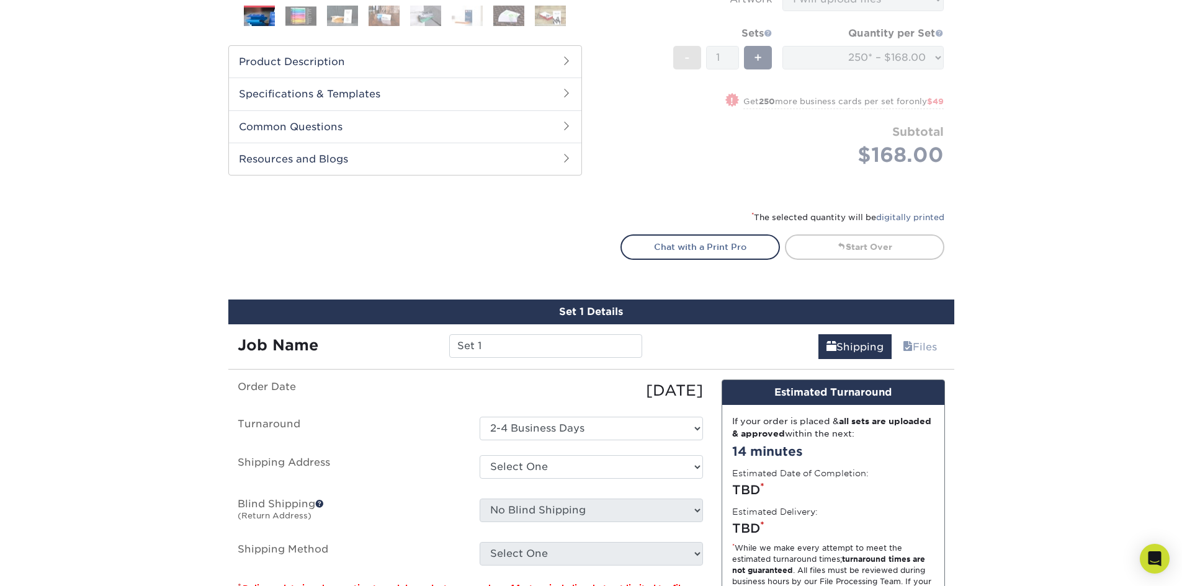
click at [463, 135] on h2 "Common Questions" at bounding box center [405, 126] width 352 height 32
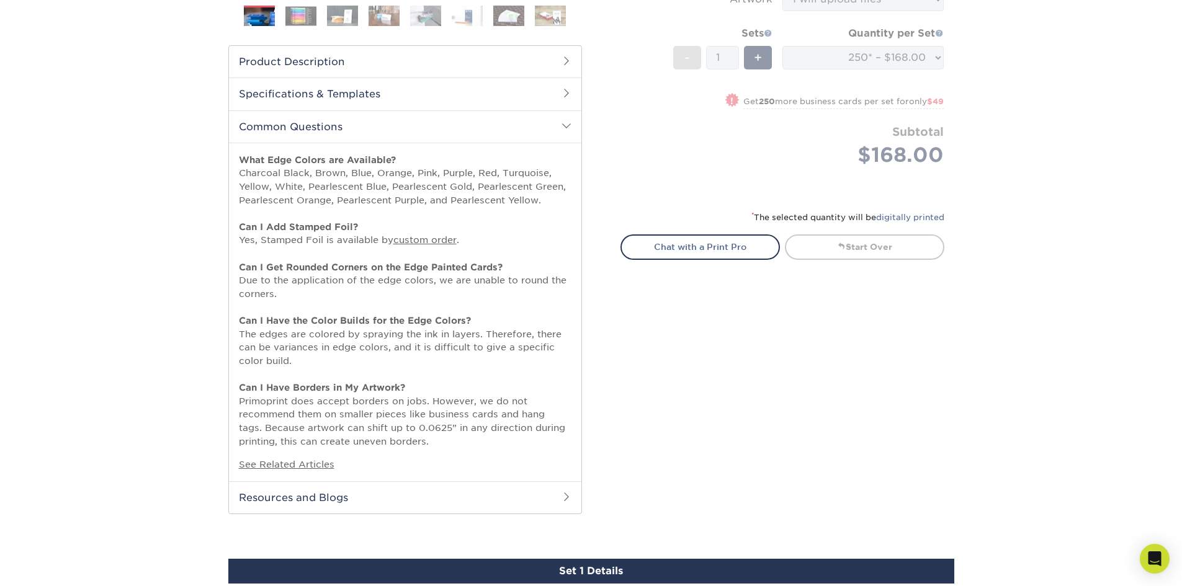
click at [463, 135] on h2 "Common Questions" at bounding box center [405, 126] width 352 height 32
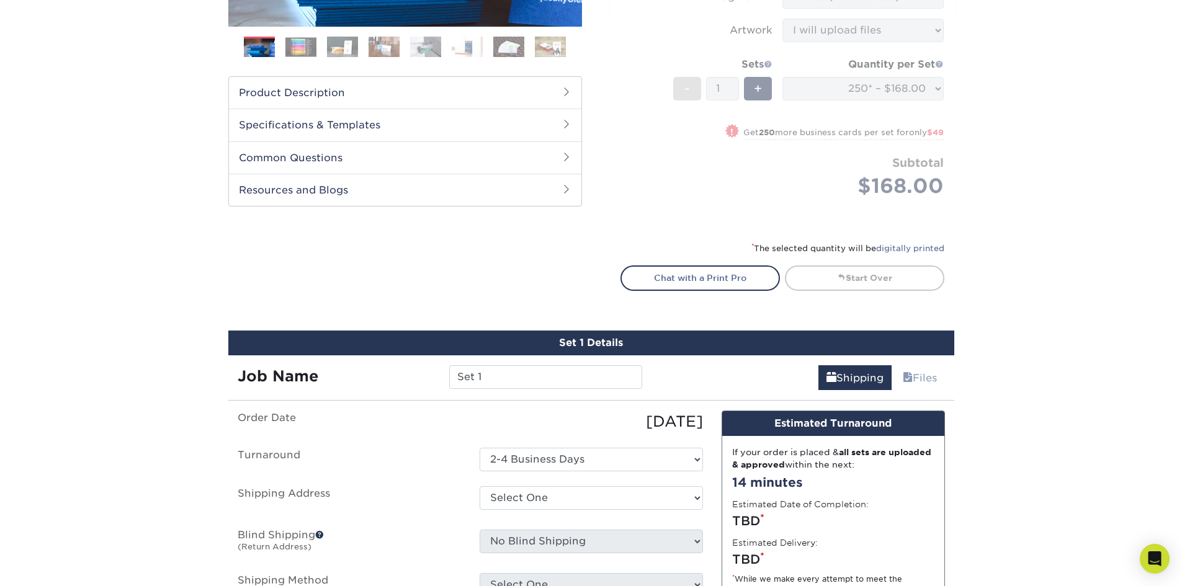
scroll to position [310, 0]
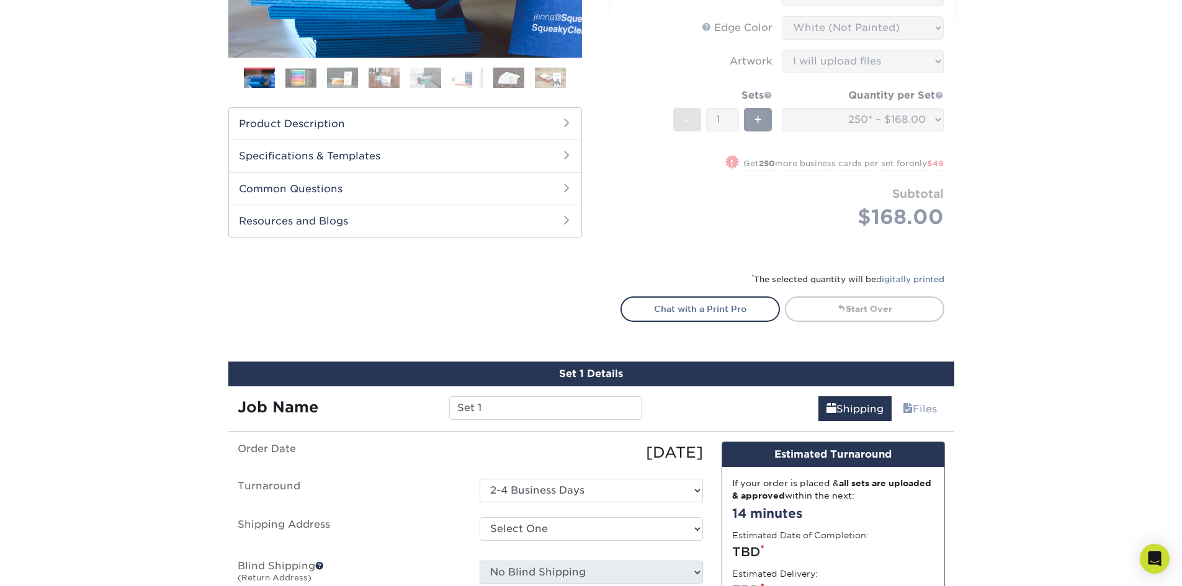
click at [505, 157] on h2 "Specifications & Templates" at bounding box center [405, 156] width 352 height 32
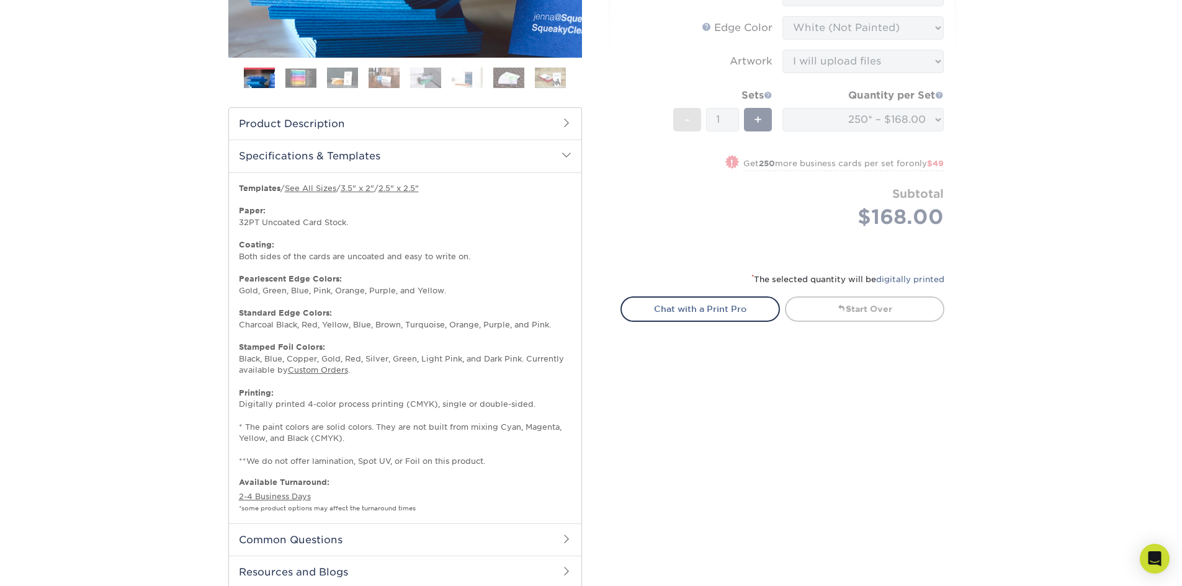
click at [506, 157] on h2 "Specifications & Templates" at bounding box center [405, 156] width 352 height 32
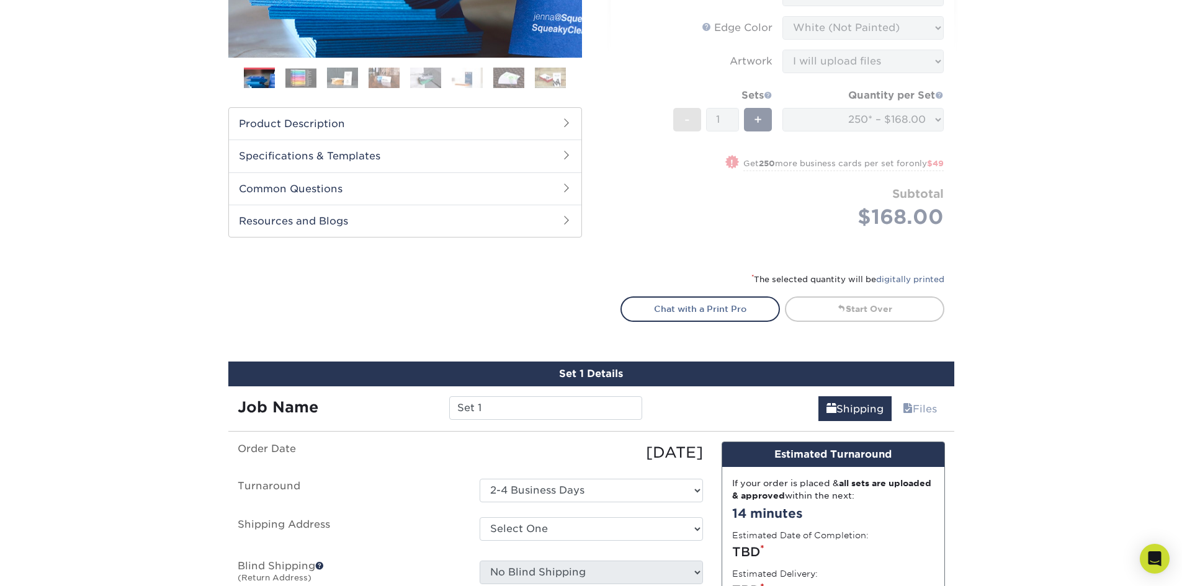
click at [499, 185] on h2 "Common Questions" at bounding box center [405, 189] width 352 height 32
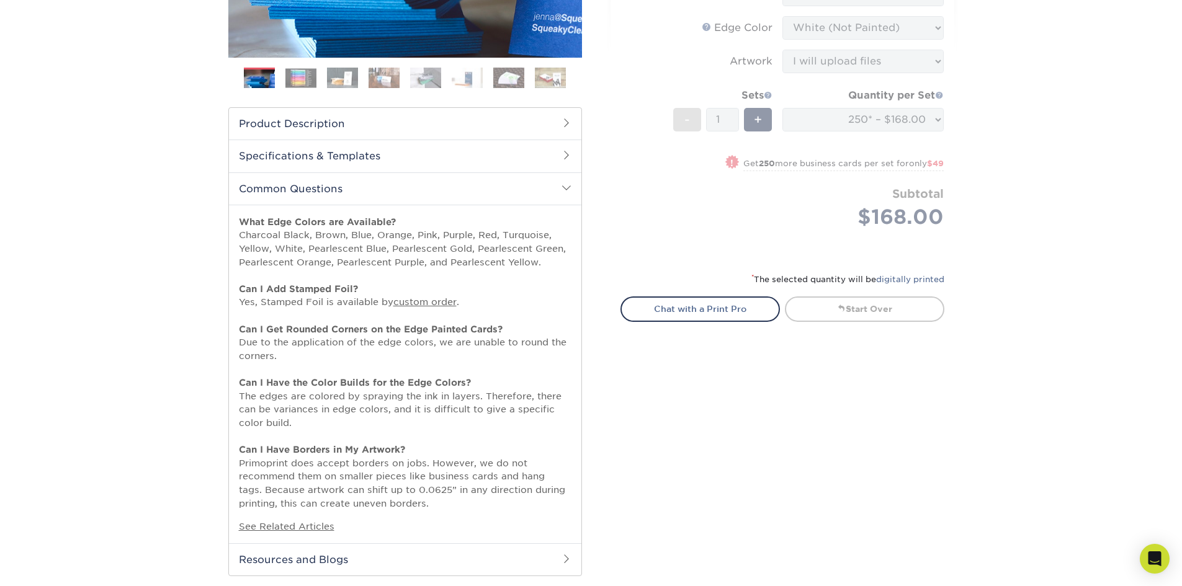
scroll to position [372, 0]
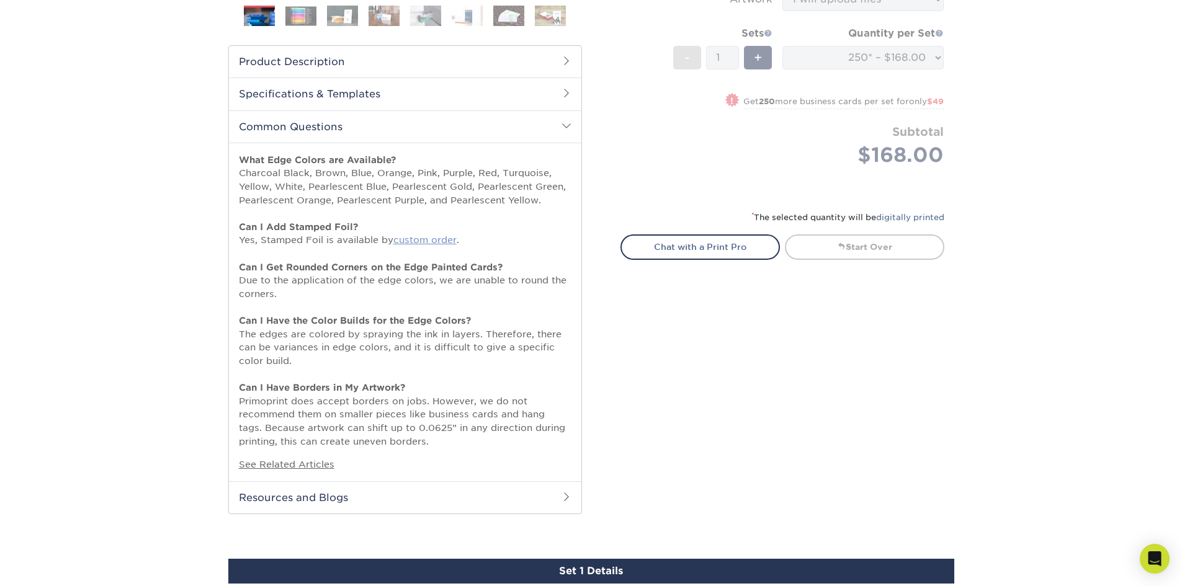
click at [436, 243] on link "custom order" at bounding box center [424, 240] width 63 height 11
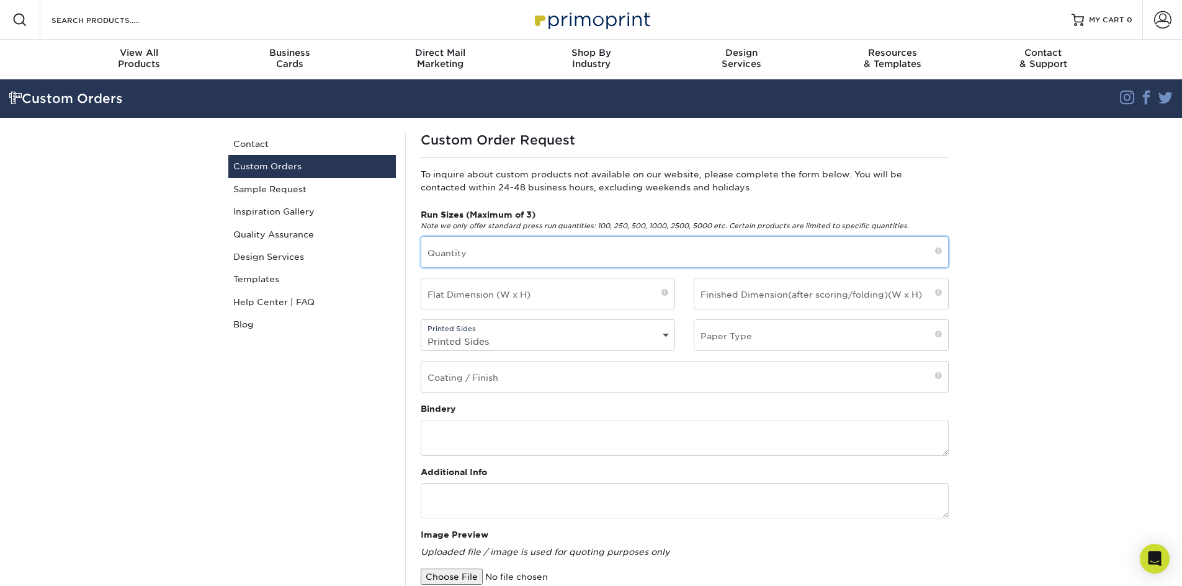
click at [471, 258] on input "text" at bounding box center [684, 252] width 527 height 30
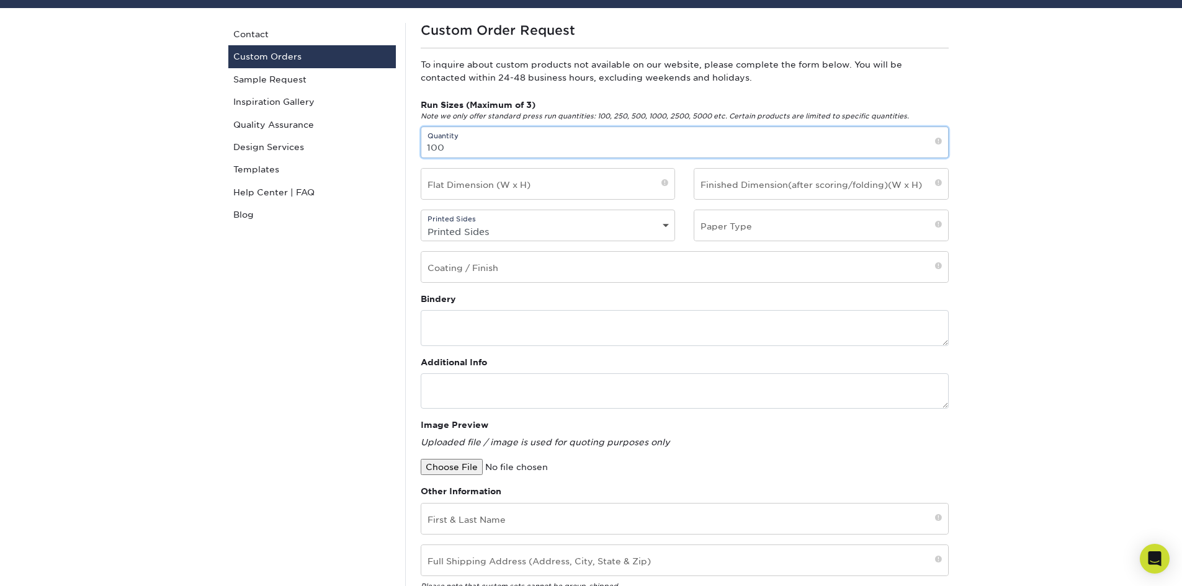
scroll to position [124, 0]
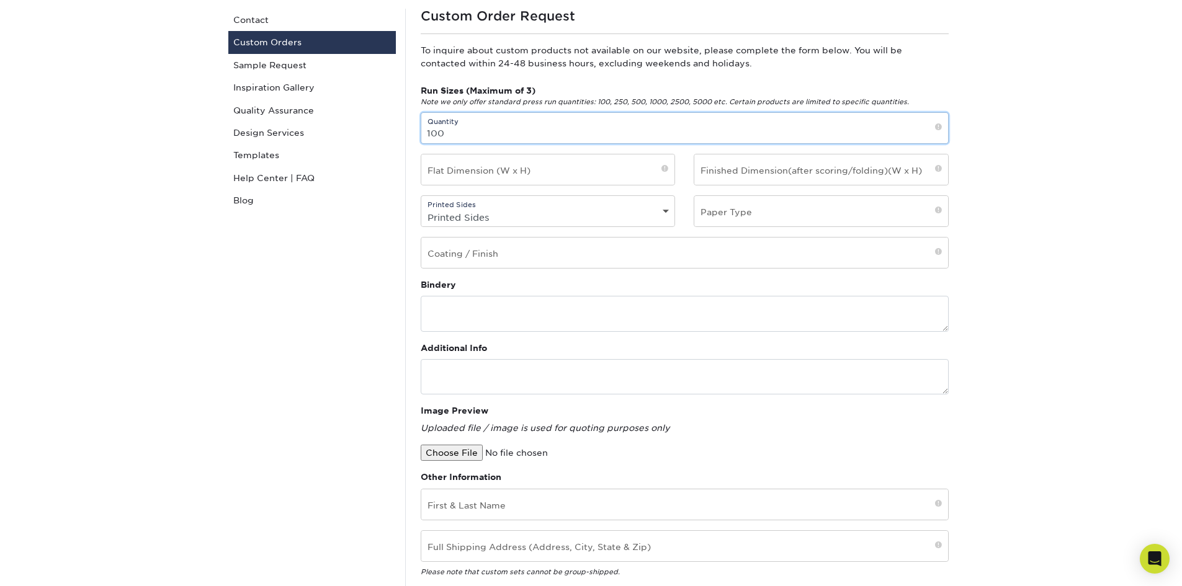
type input "100"
click at [620, 181] on input "text" at bounding box center [548, 170] width 254 height 30
click at [530, 220] on select "Printed Sides 4/0 - Single Sided 4/4 - Double Sided" at bounding box center [548, 218] width 254 height 18
click at [598, 145] on div "Run Sizes (Maximum of 3) Note we only offer standard press run quantities: 100,…" at bounding box center [684, 181] width 547 height 194
click at [843, 176] on input "text" at bounding box center [821, 170] width 254 height 30
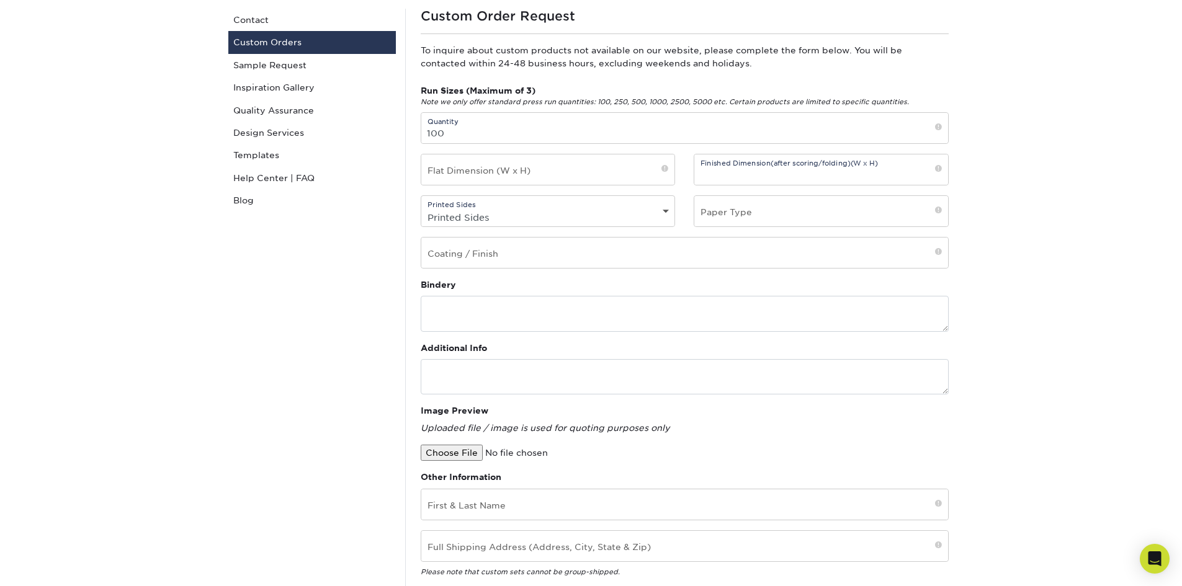
click at [412, 214] on div "Printed Sides Printed Sides 4/0 - Single Sided 4/4 - Double Sided" at bounding box center [548, 211] width 274 height 32
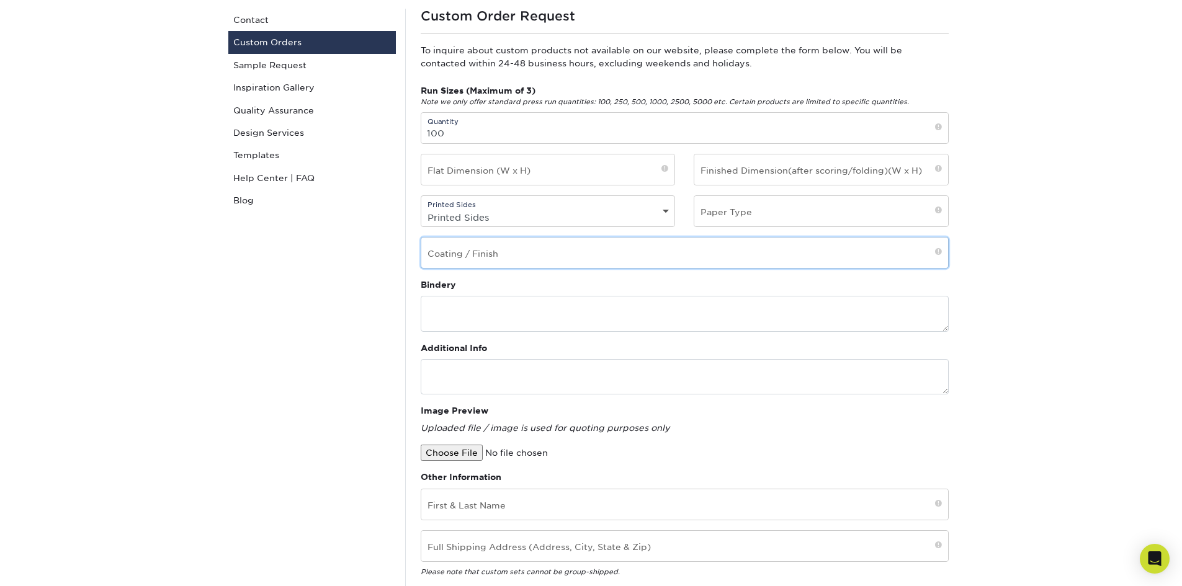
click at [550, 249] on input "text" at bounding box center [684, 253] width 527 height 30
click at [416, 226] on div "Printed Sides Printed Sides 4/0 - Single Sided 4/4 - Double Sided" at bounding box center [548, 211] width 274 height 32
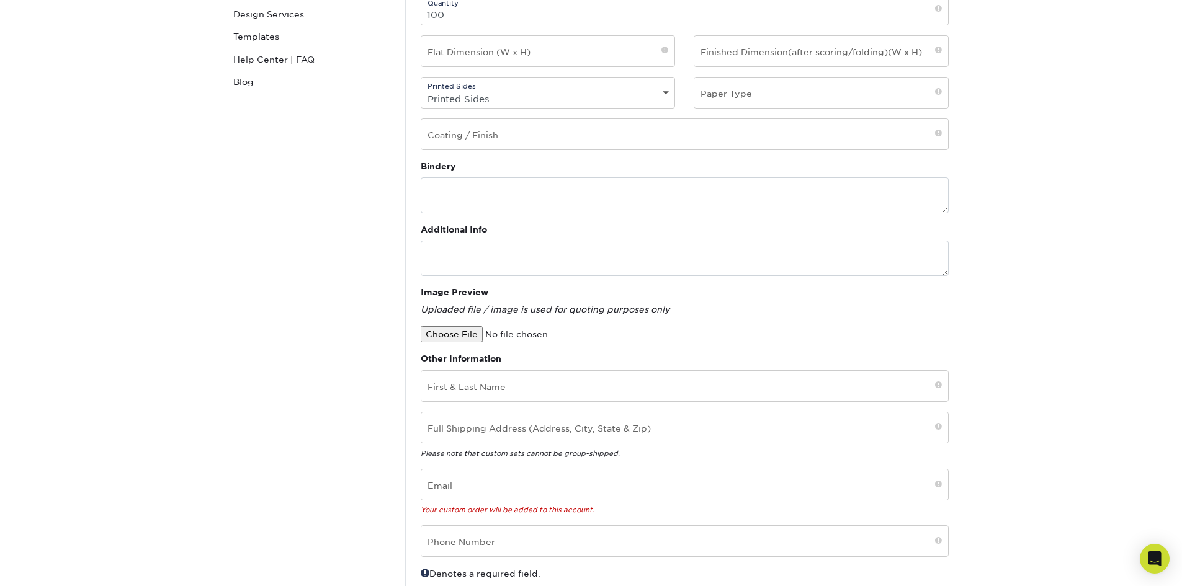
scroll to position [248, 0]
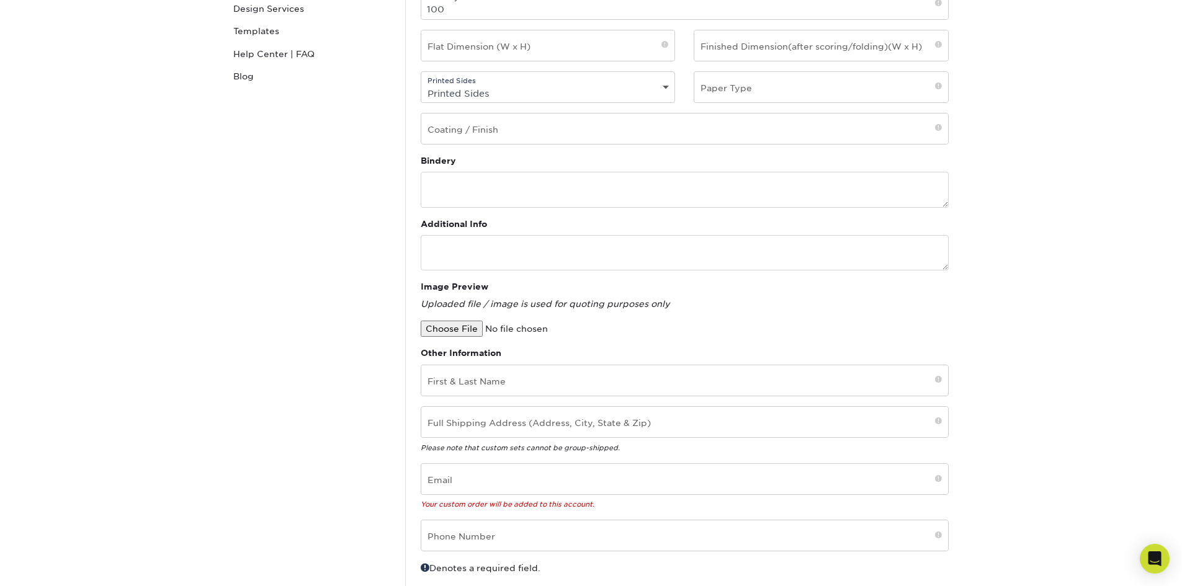
click at [454, 325] on input "file" at bounding box center [526, 329] width 211 height 16
type input "C:\fakepath\Deepa Kannan_Visiting Card (1).pdf"
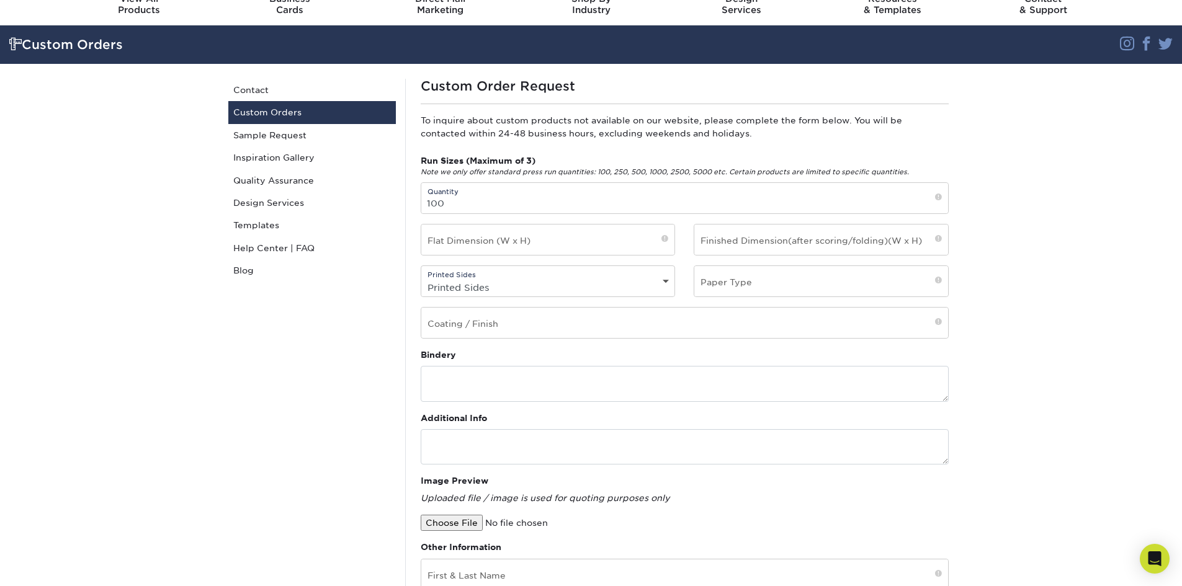
scroll to position [0, 0]
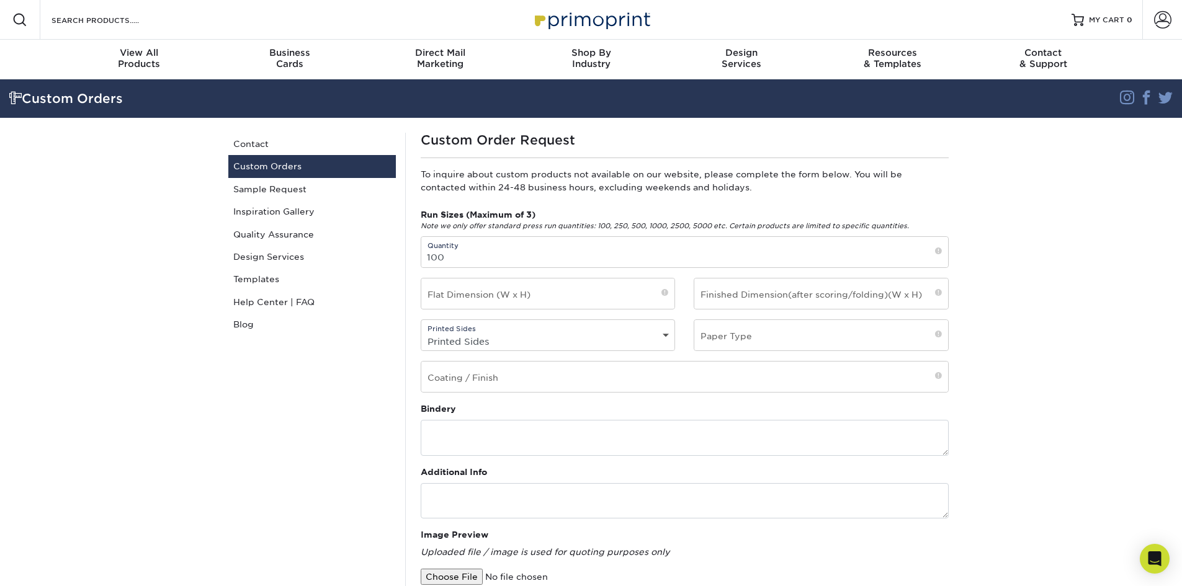
click at [165, 355] on section "Custom Orders Instagram Facebook Twitter Custom Orders Contact Custom Orders Sa…" at bounding box center [591, 497] width 1182 height 836
click at [268, 146] on link "Contact" at bounding box center [312, 144] width 168 height 22
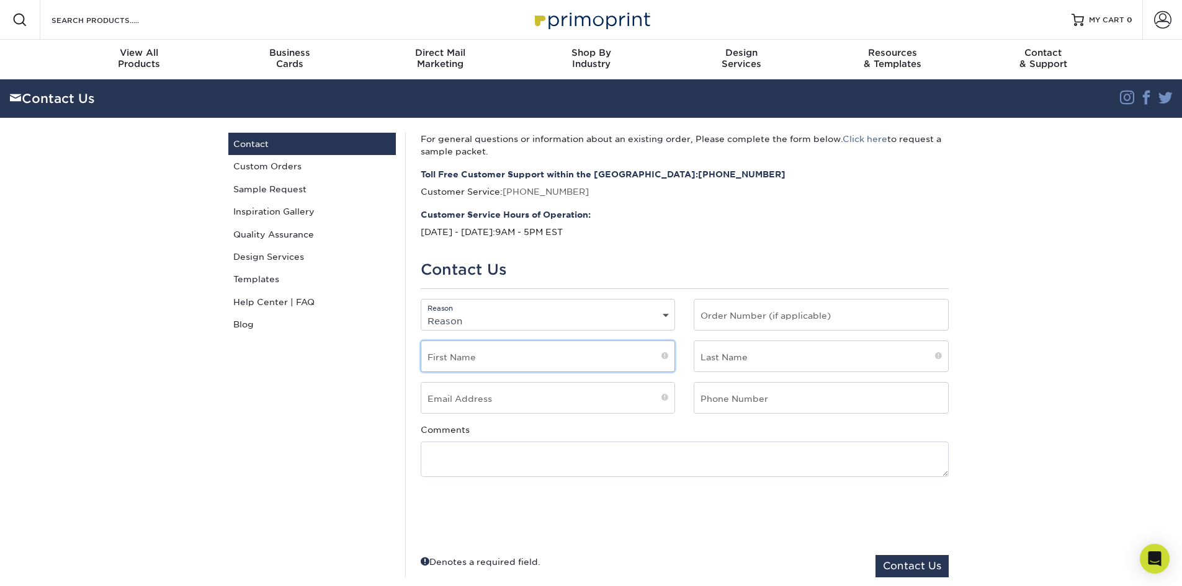
click at [583, 357] on input "text" at bounding box center [548, 356] width 254 height 30
type input "David"
click at [529, 409] on input "email" at bounding box center [548, 398] width 254 height 30
